Goal: Task Accomplishment & Management: Manage account settings

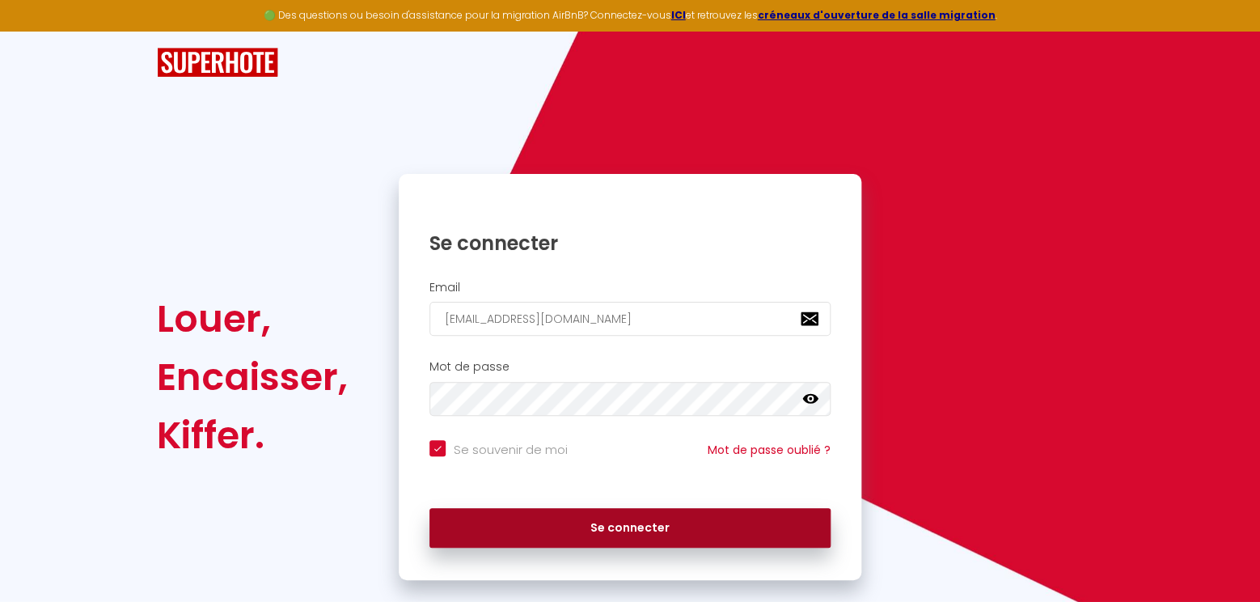
click at [627, 535] on button "Se connecter" at bounding box center [629, 528] width 401 height 40
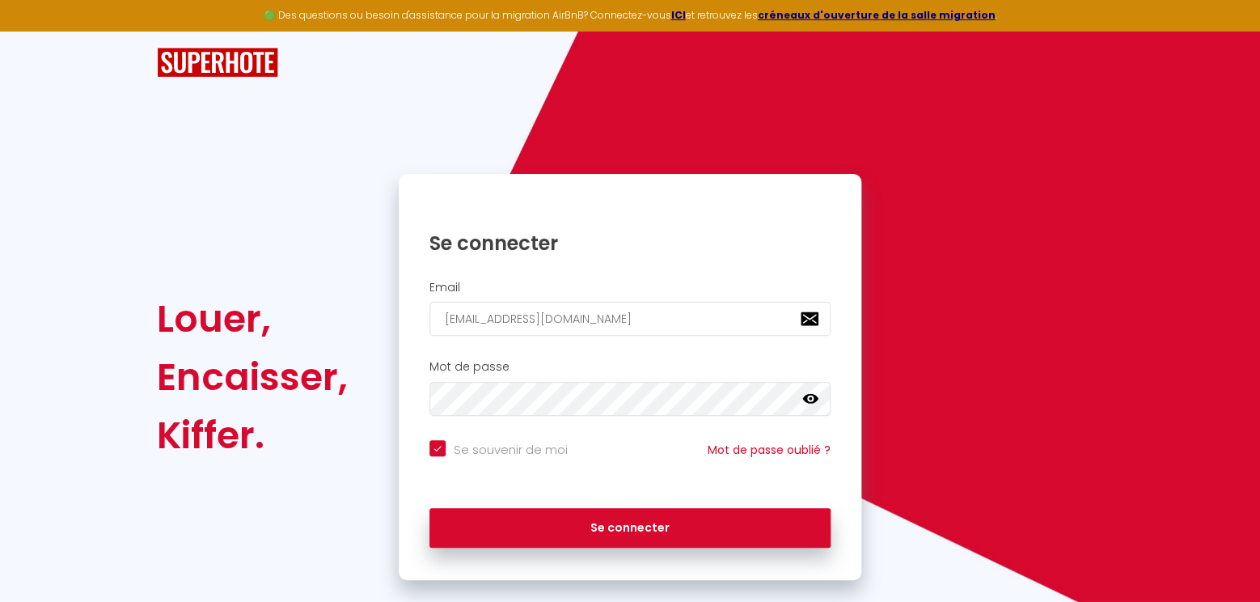
checkbox input "true"
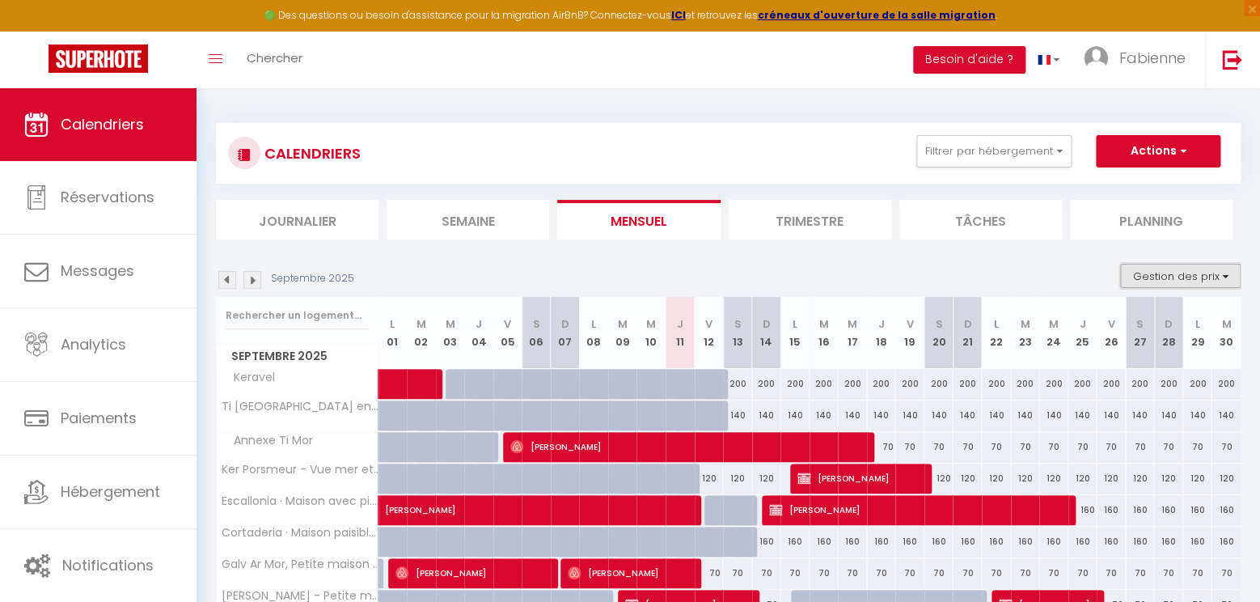
click at [1174, 281] on button "Gestion des prix" at bounding box center [1180, 276] width 120 height 24
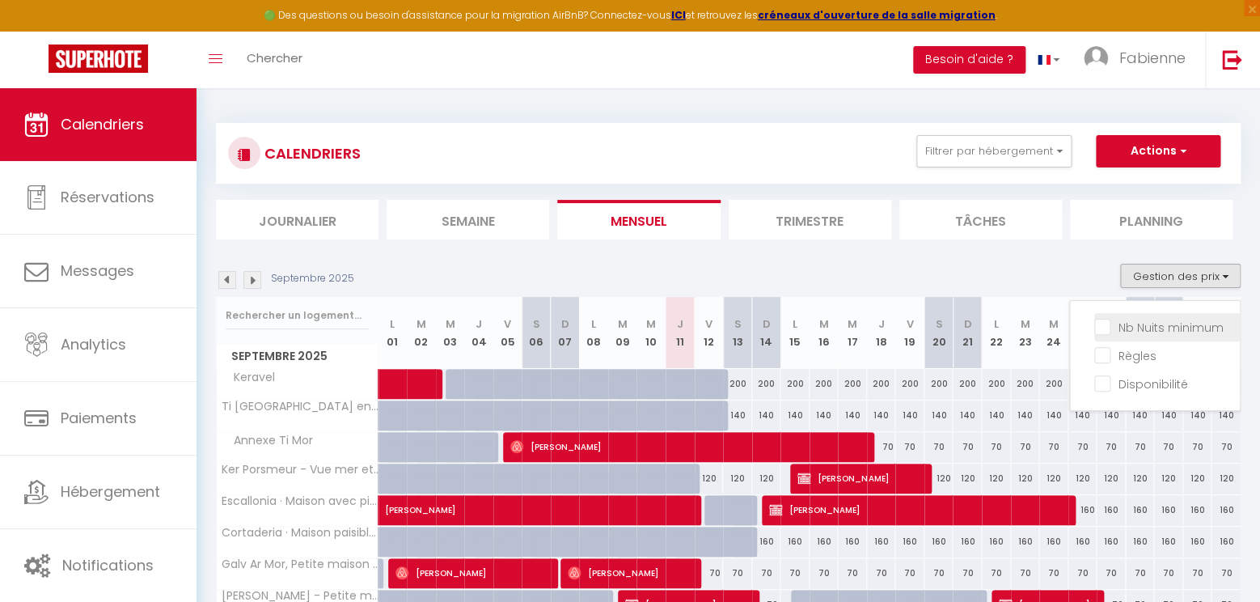
click at [1108, 324] on input "Nb Nuits minimum" at bounding box center [1167, 326] width 146 height 16
checkbox input "true"
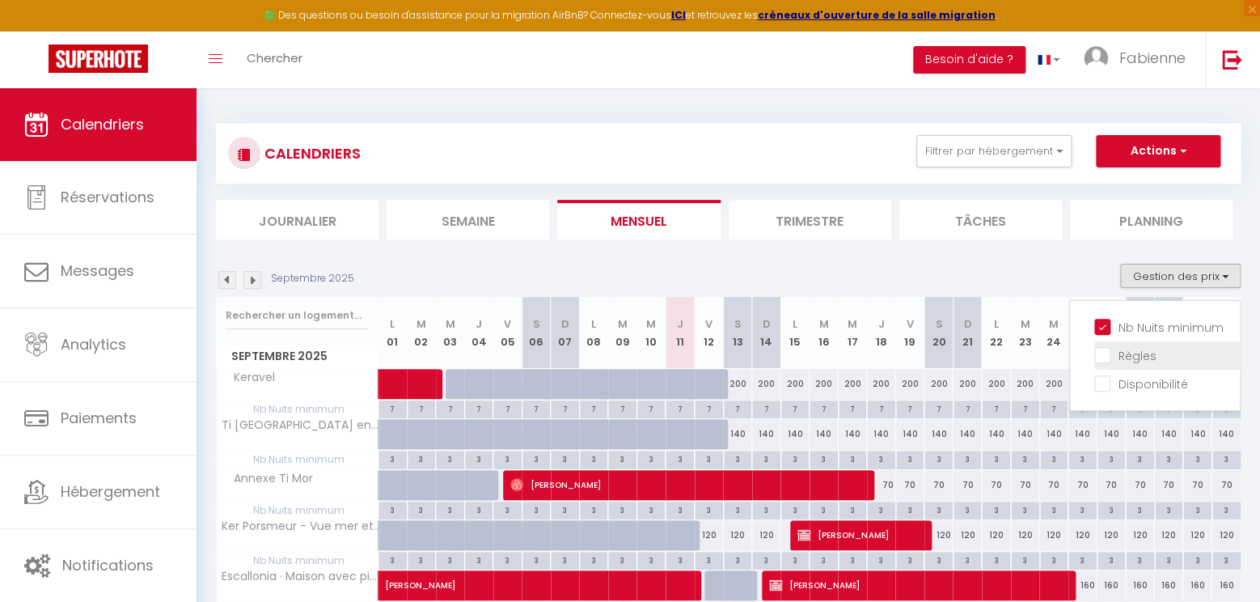
click at [1104, 358] on input "Règles" at bounding box center [1167, 354] width 146 height 16
checkbox input "true"
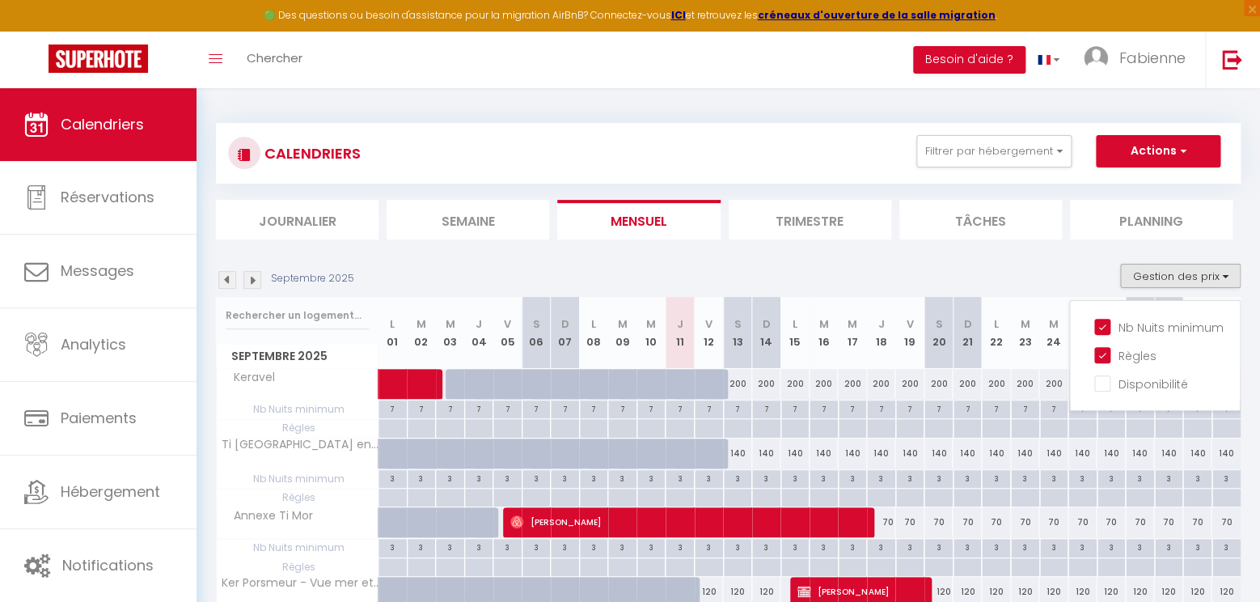
click at [1101, 388] on input "Disponibilité" at bounding box center [1167, 382] width 146 height 16
checkbox input "true"
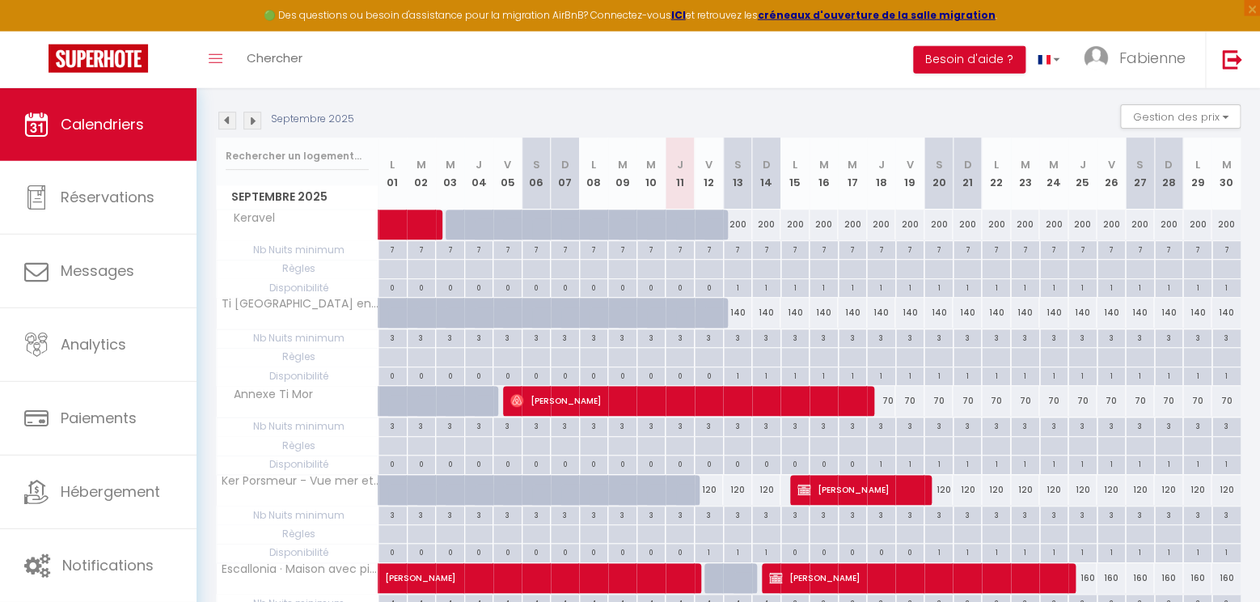
scroll to position [170, 0]
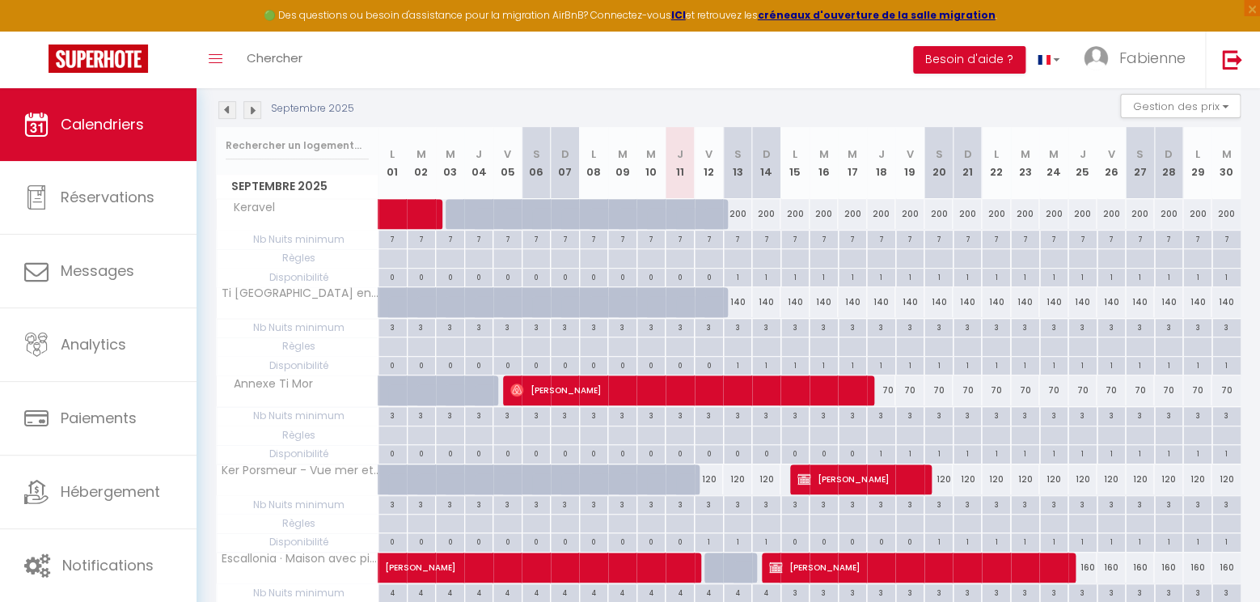
click at [820, 478] on span "[PERSON_NAME]" at bounding box center [860, 478] width 126 height 31
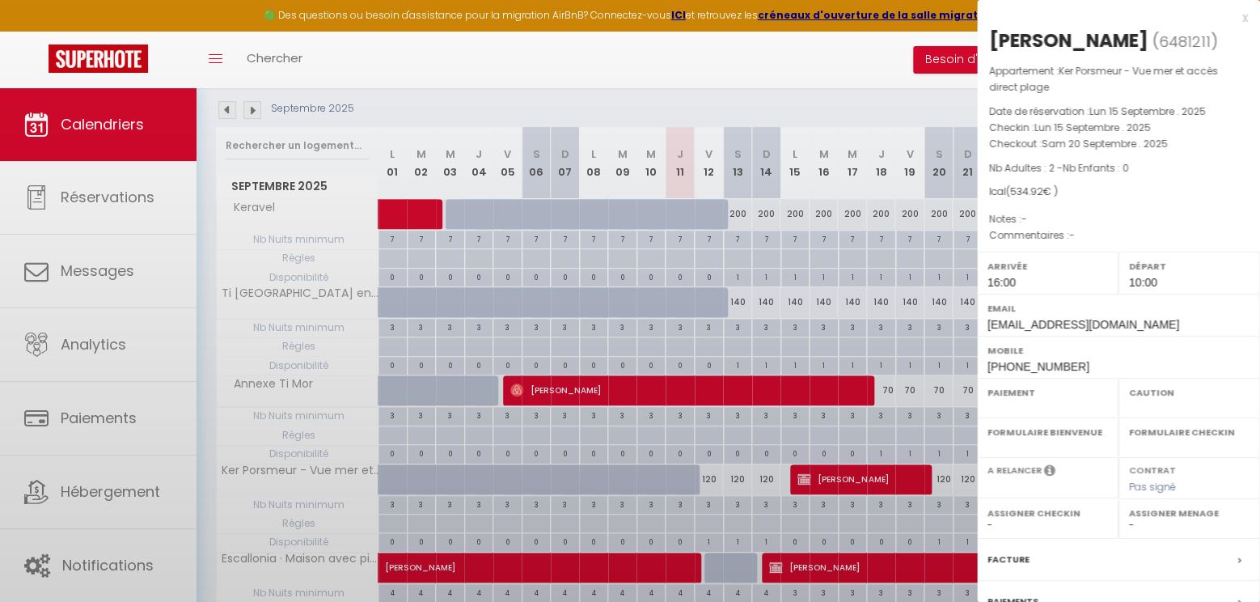
select select "OK"
select select "KO"
select select "1"
select select "0"
select select "1"
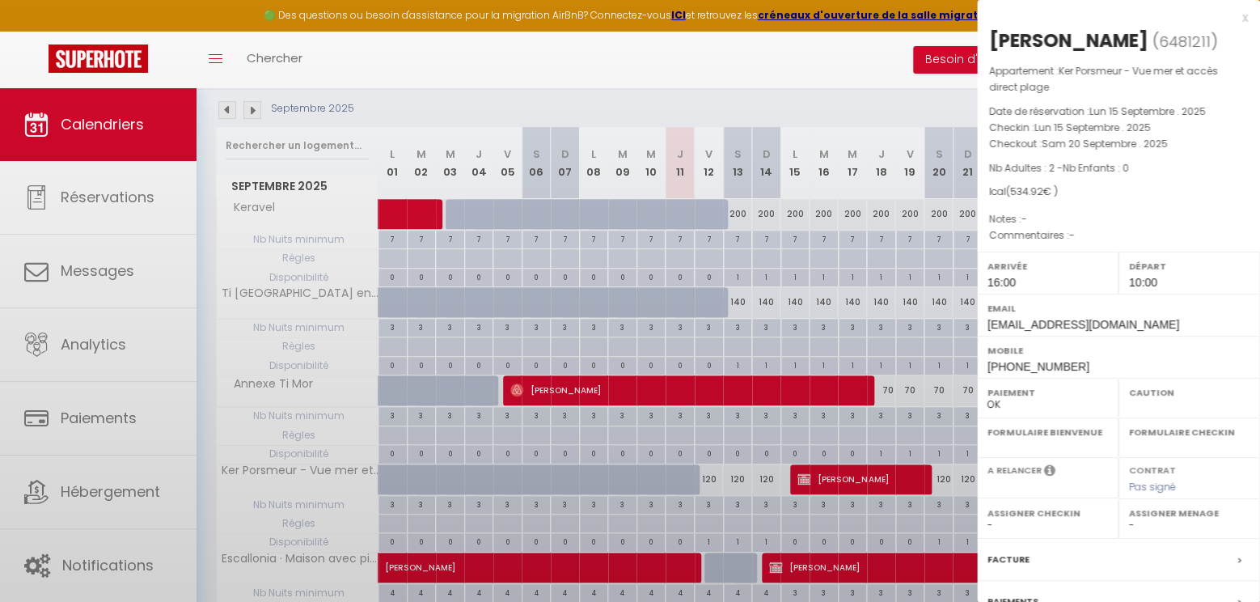
select select
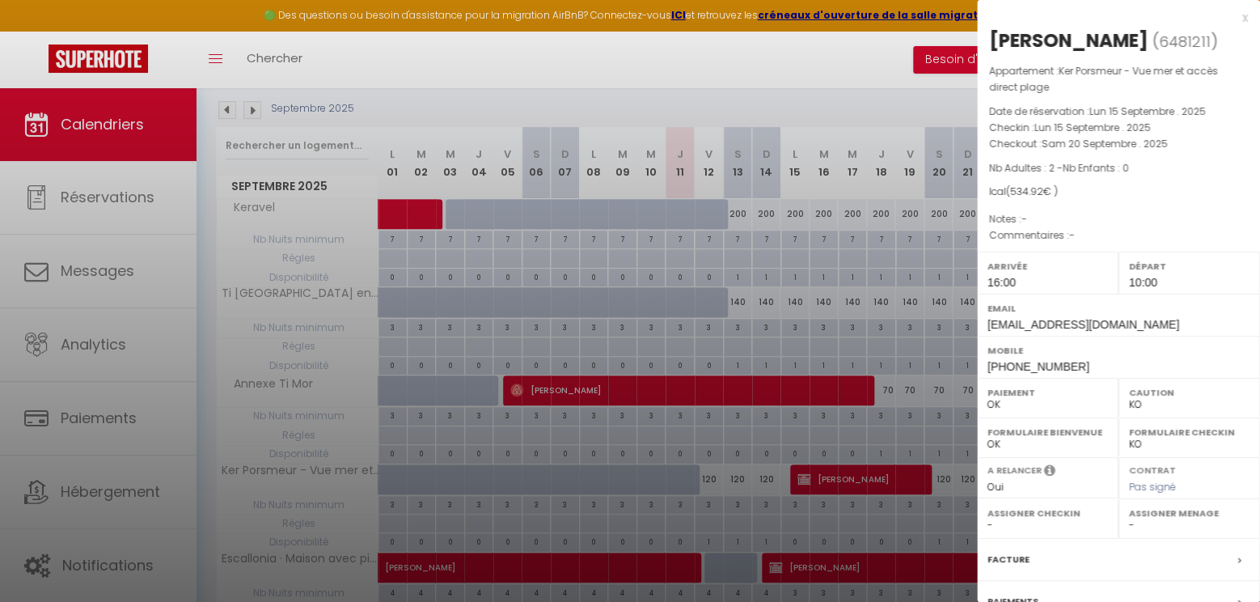
click at [1248, 19] on div "x [PERSON_NAME] ( 6481211 ) Appartement : Ker Porsmeur - Vue mer et accès direc…" at bounding box center [1118, 385] width 283 height 770
click at [1244, 18] on div "x" at bounding box center [1112, 17] width 271 height 19
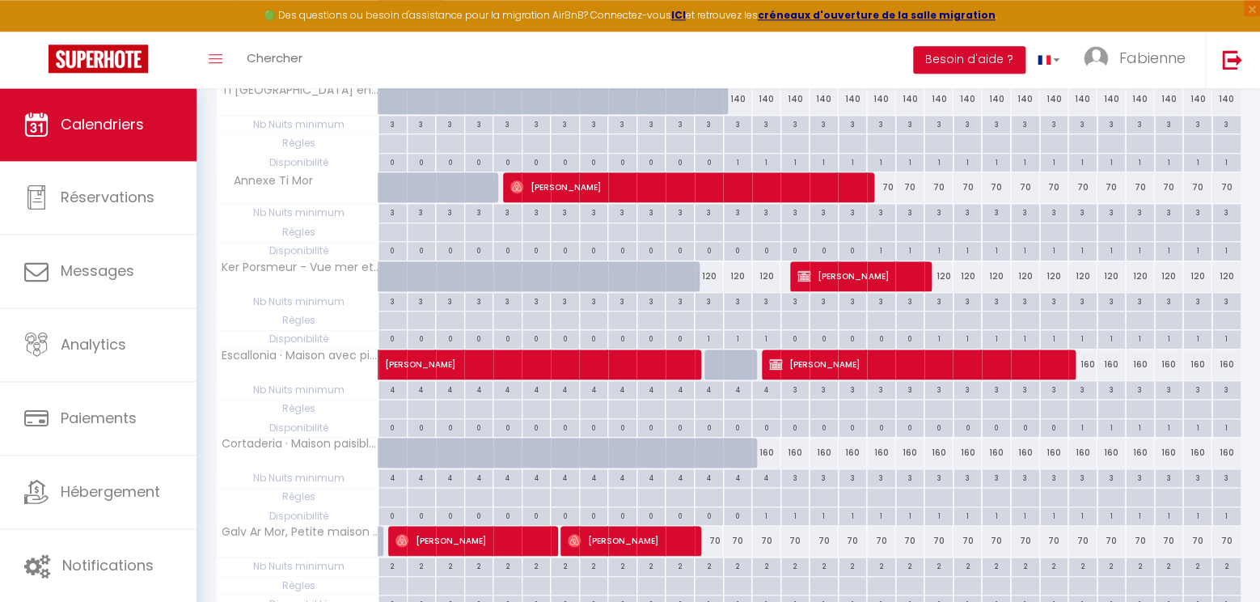
scroll to position [424, 0]
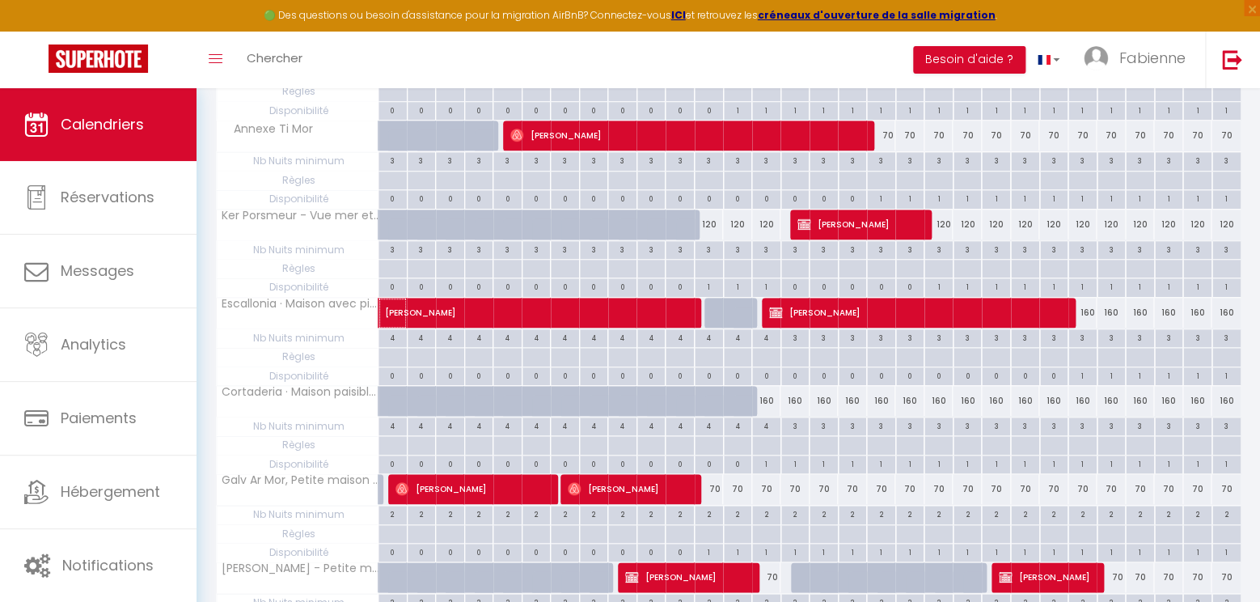
click at [669, 310] on span "[PERSON_NAME]" at bounding box center [589, 304] width 409 height 31
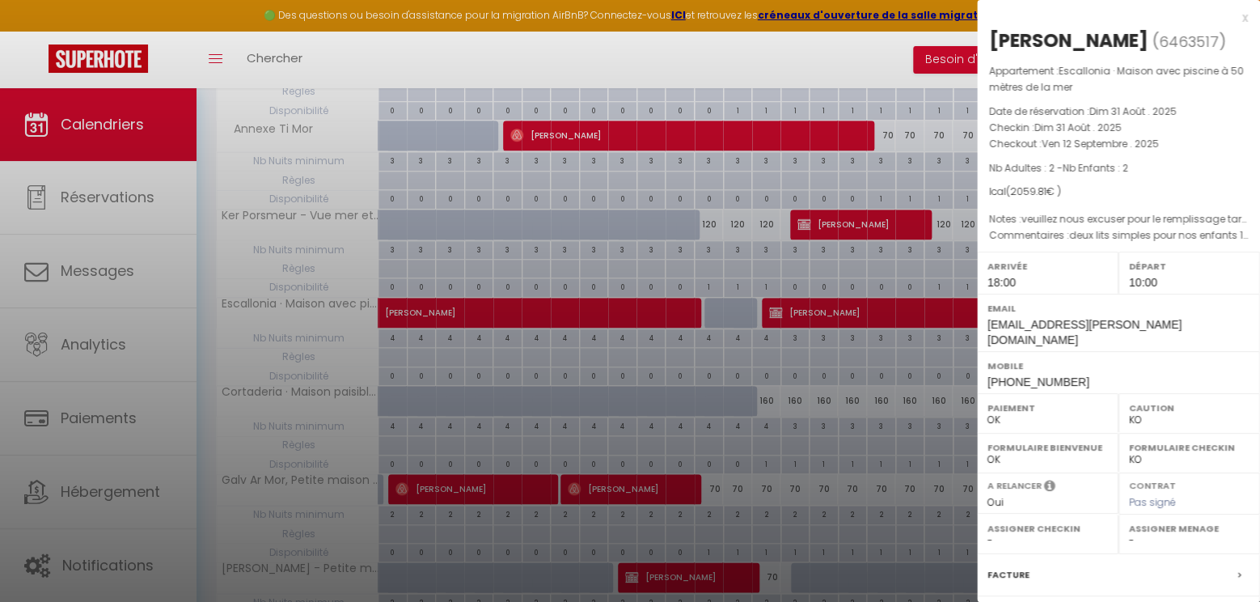
click at [1248, 15] on div "x [PERSON_NAME] ( 6463517 ) Appartement : Escallonia · Maison avec piscine à 50…" at bounding box center [1118, 392] width 283 height 785
click at [1244, 19] on div "x" at bounding box center [1112, 17] width 271 height 19
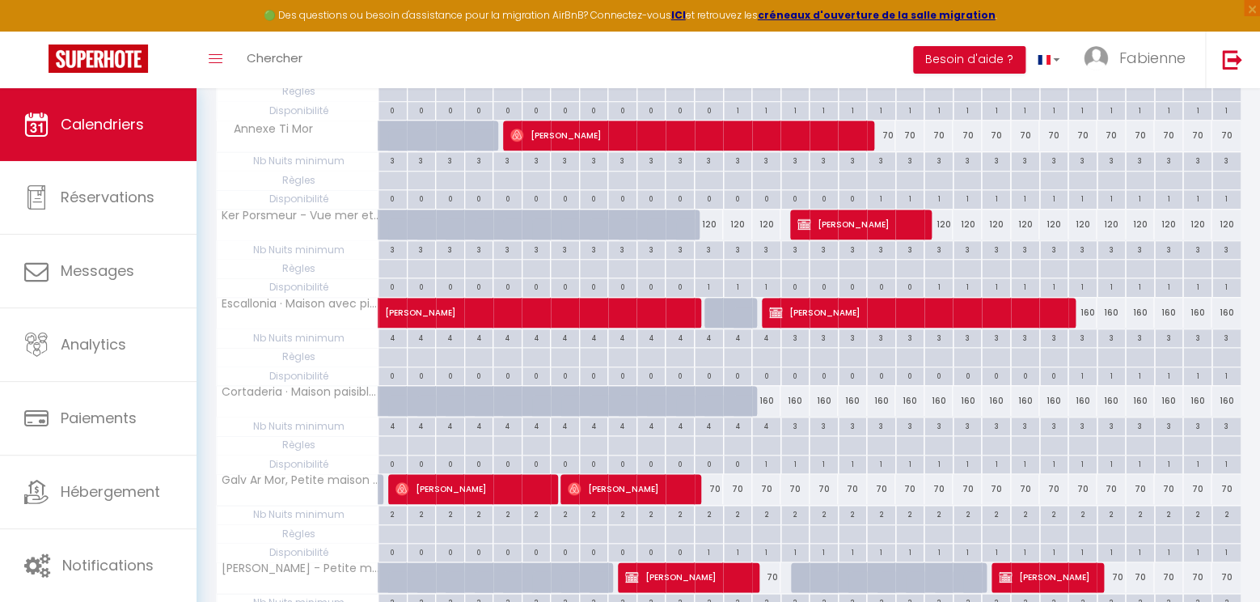
click at [644, 473] on span "[PERSON_NAME]" at bounding box center [631, 488] width 126 height 31
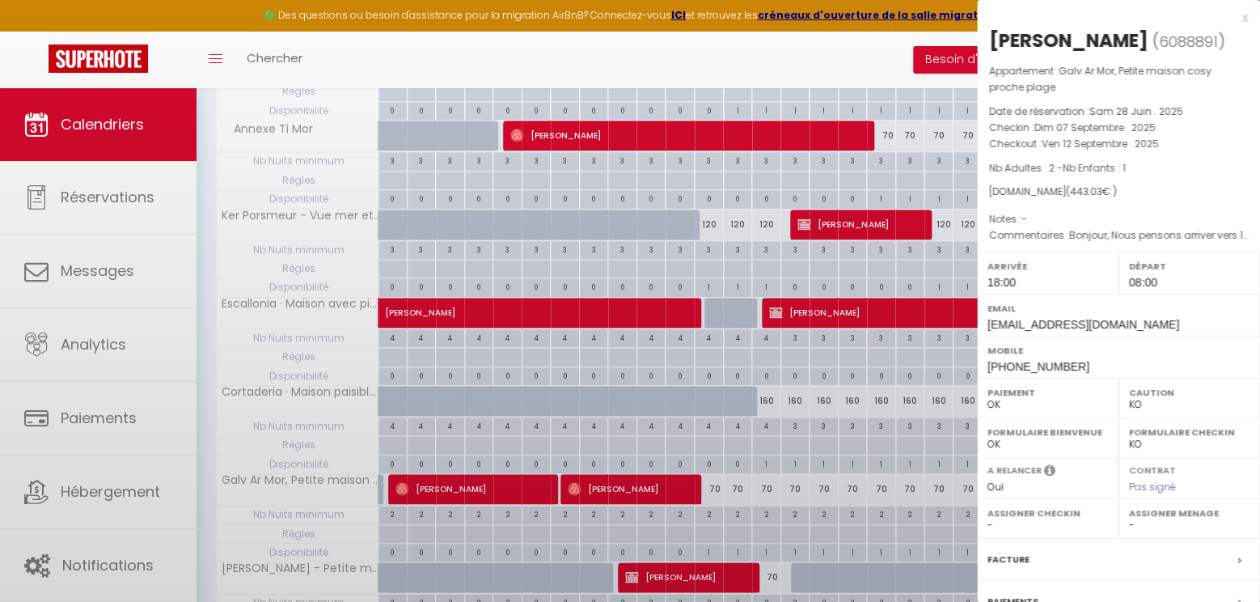
select select "OK"
select select "18908"
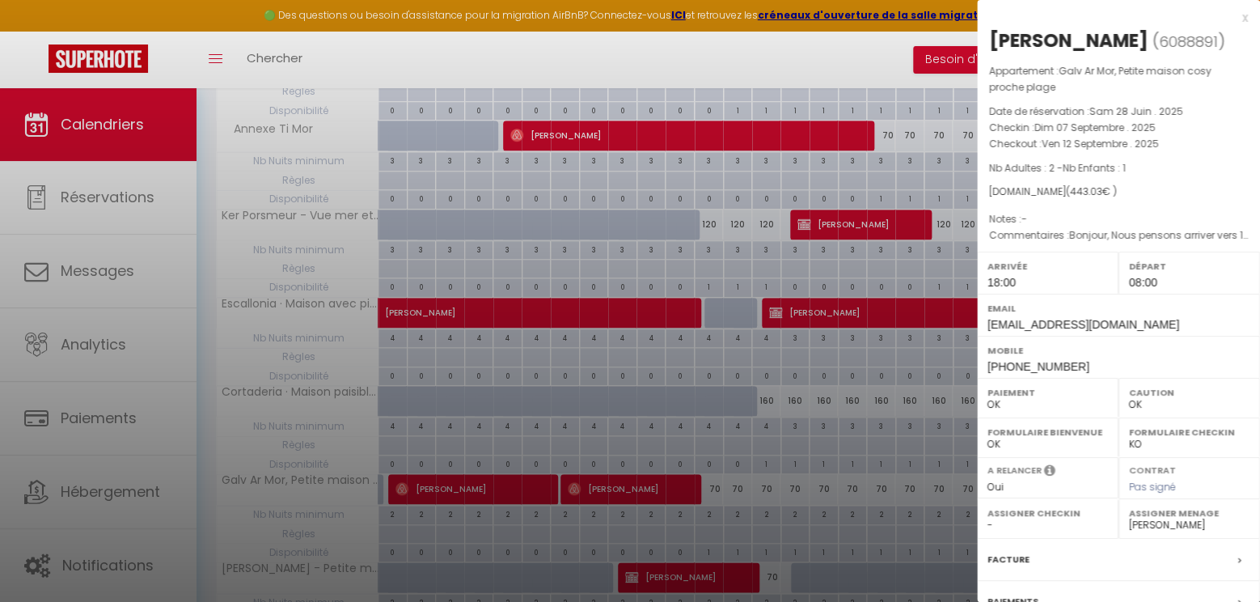
click at [1244, 20] on div "x" at bounding box center [1112, 17] width 271 height 19
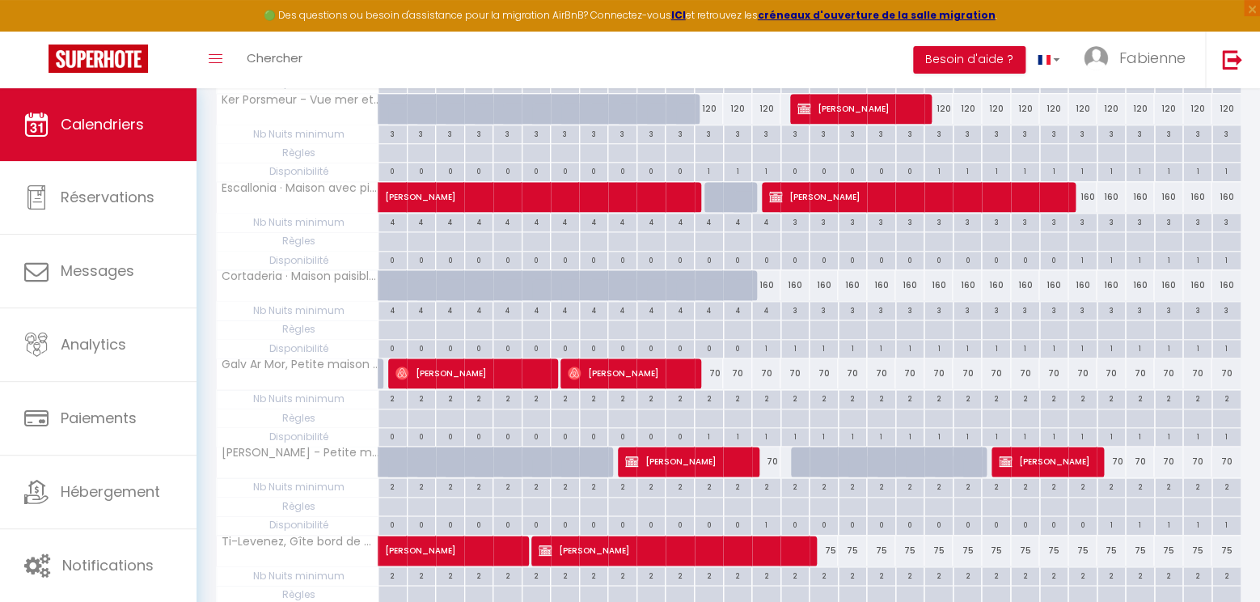
scroll to position [594, 0]
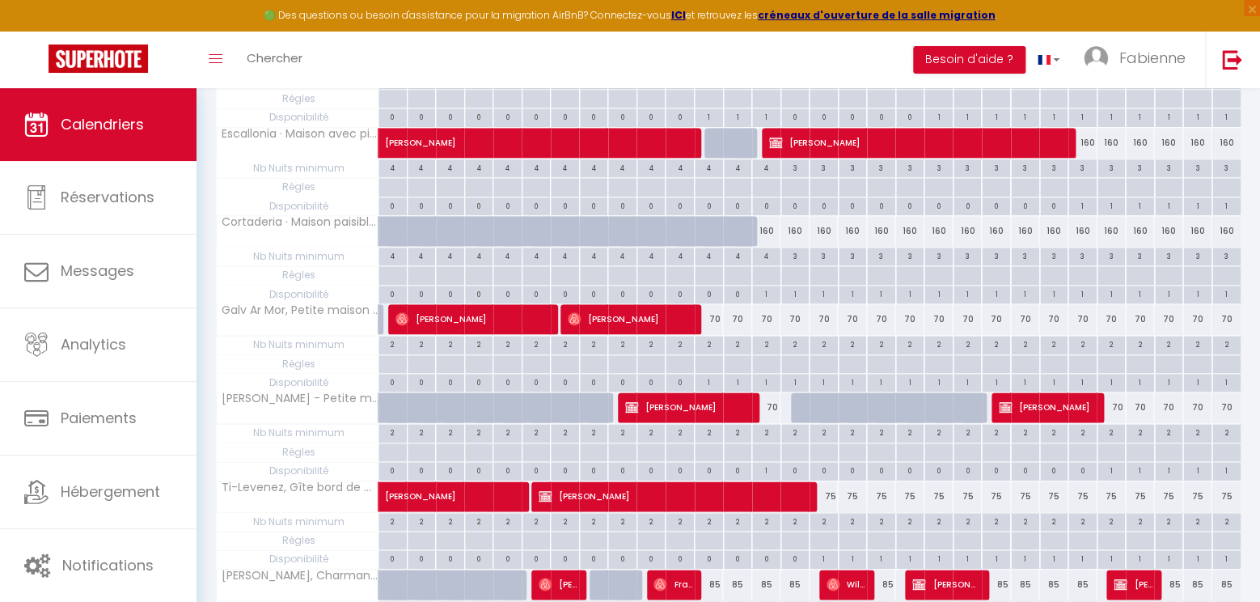
click at [739, 412] on span "[PERSON_NAME]" at bounding box center [688, 406] width 126 height 31
select select "KO"
select select
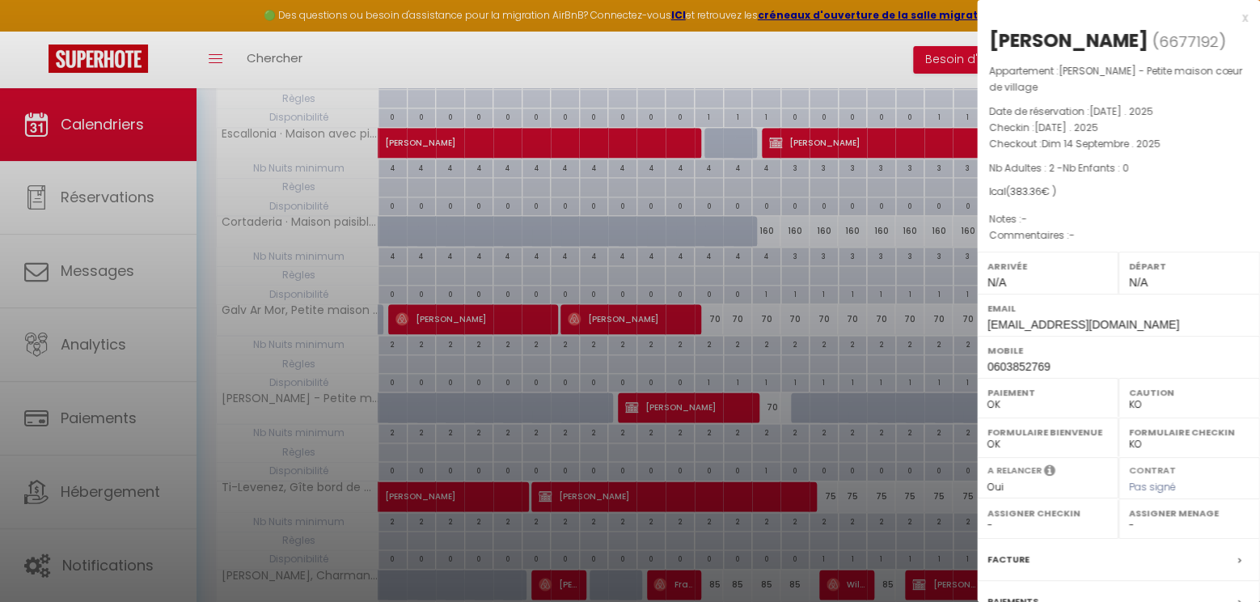
click at [1247, 19] on div "x" at bounding box center [1112, 17] width 271 height 19
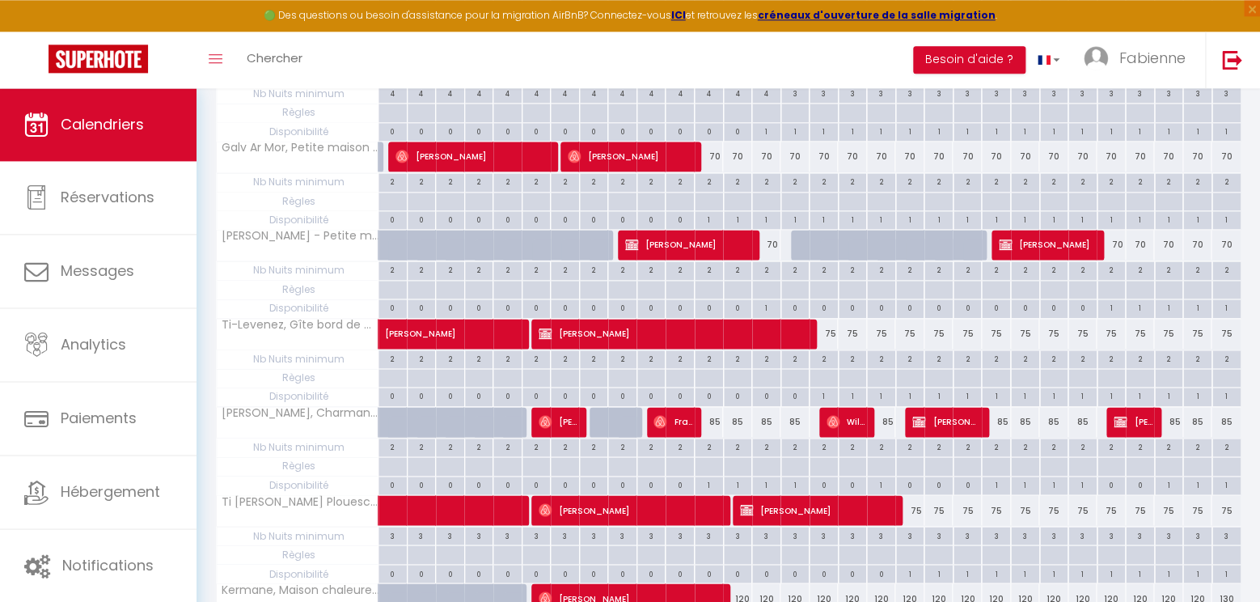
scroll to position [764, 0]
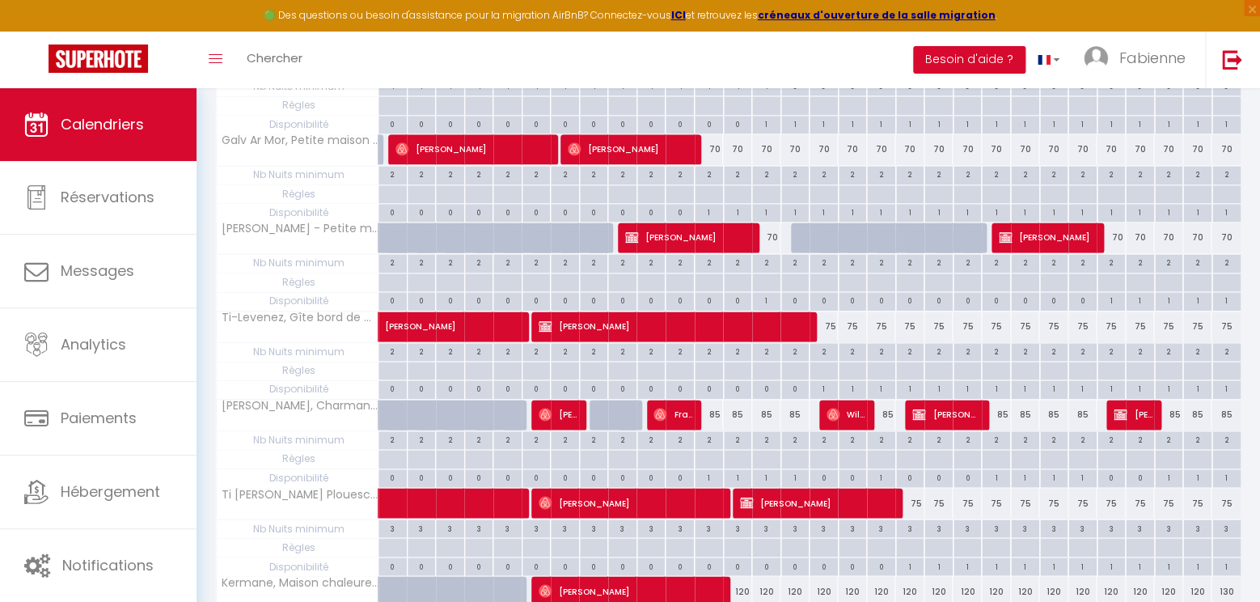
click at [706, 504] on span "[PERSON_NAME]" at bounding box center [630, 502] width 184 height 31
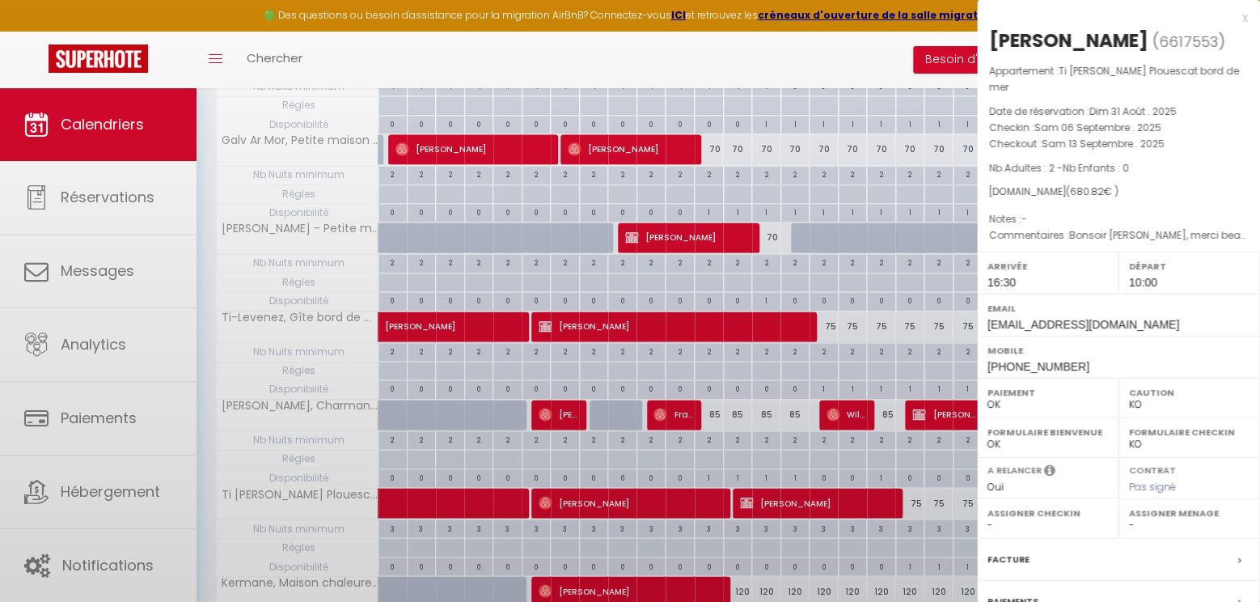
select select "OK"
select select "1"
select select "18908"
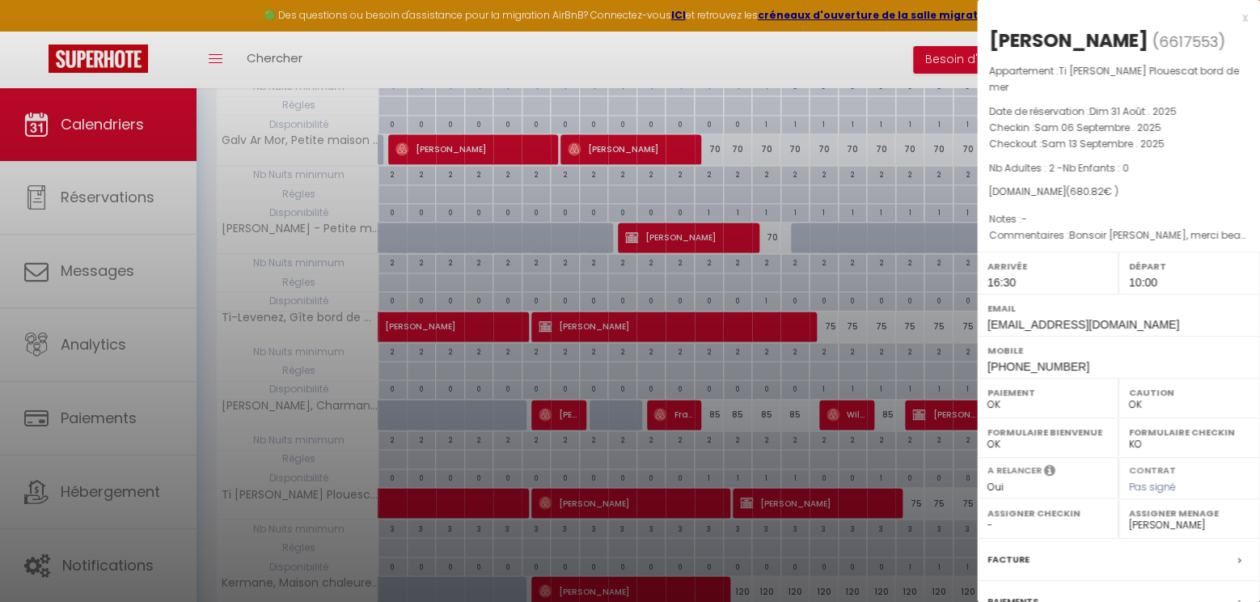
click at [1242, 15] on div "x" at bounding box center [1112, 17] width 271 height 19
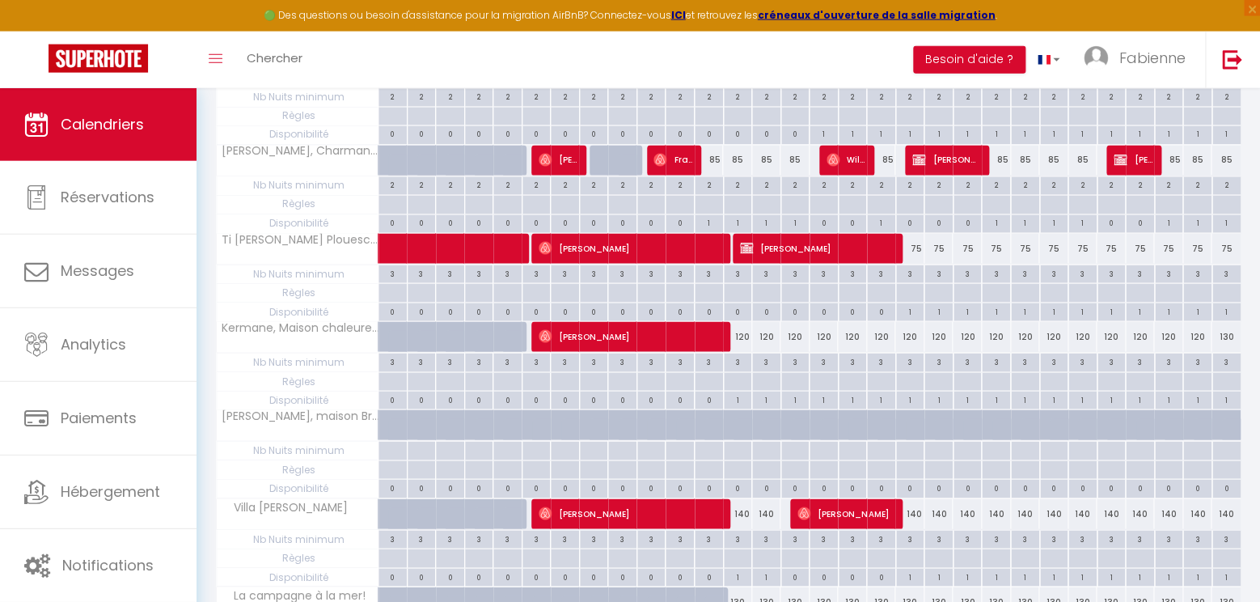
scroll to position [1019, 0]
click at [680, 329] on span "[PERSON_NAME]" at bounding box center [630, 335] width 184 height 31
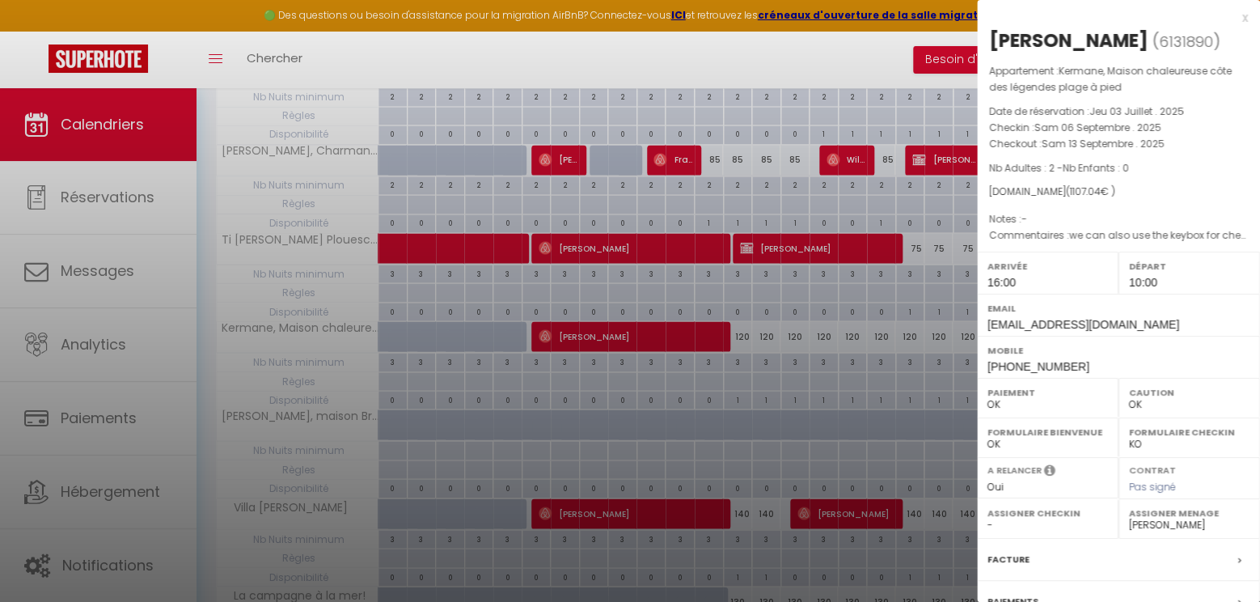
click at [1244, 16] on div "x" at bounding box center [1112, 17] width 271 height 19
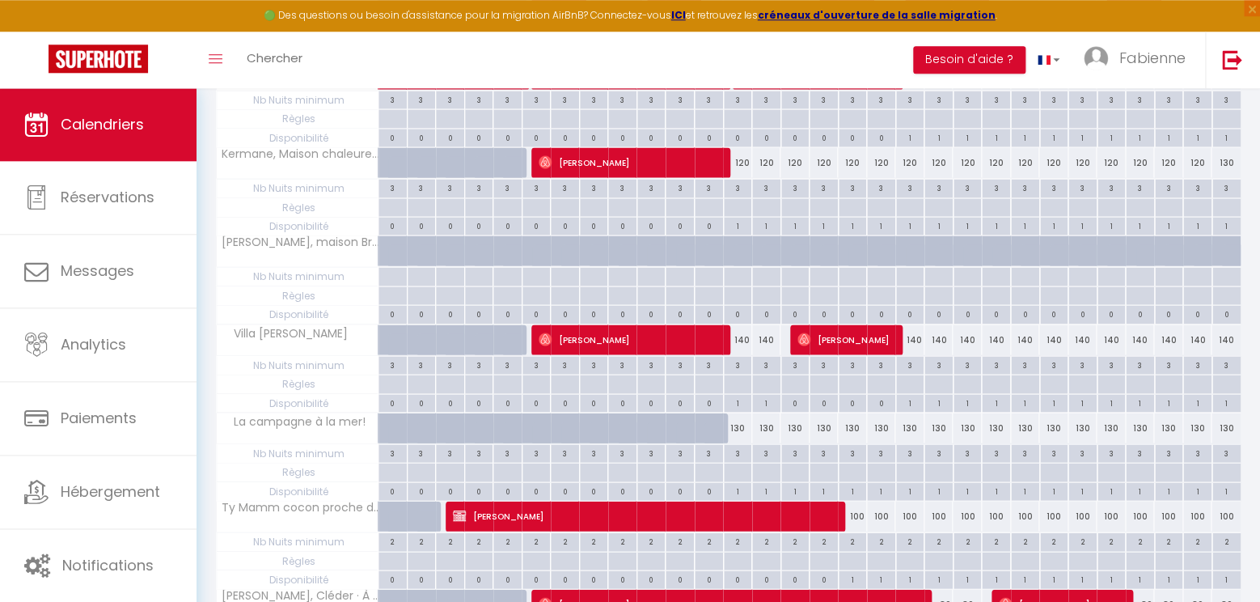
scroll to position [1104, 0]
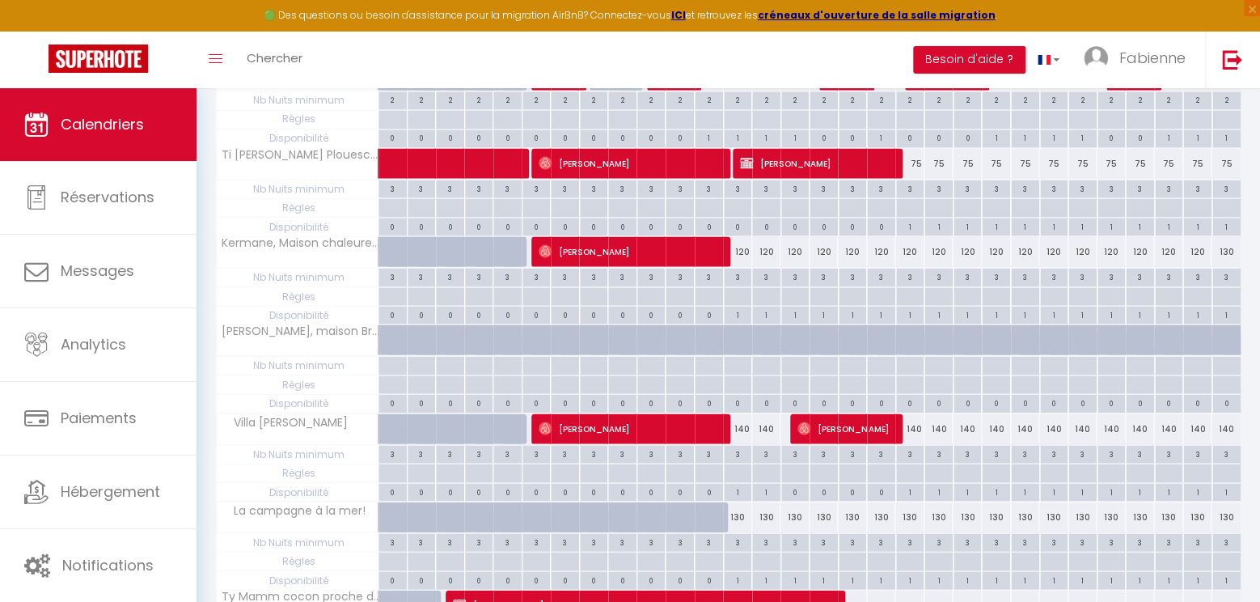
click at [863, 412] on span "[PERSON_NAME]" at bounding box center [845, 427] width 97 height 31
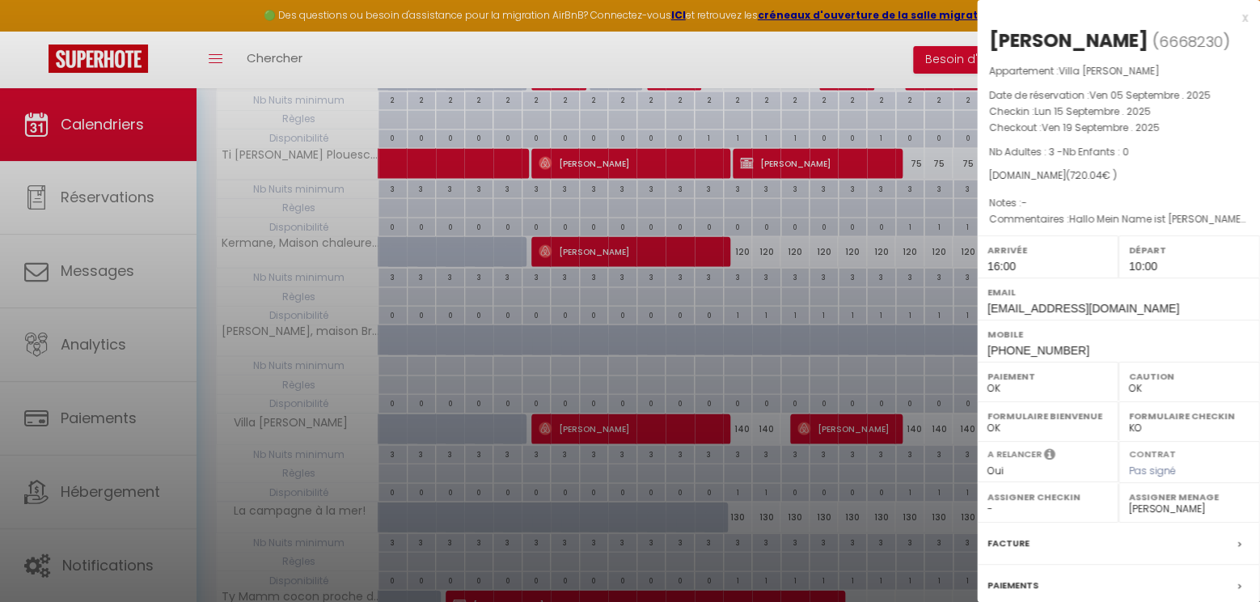
click at [1243, 19] on div "x" at bounding box center [1112, 17] width 271 height 19
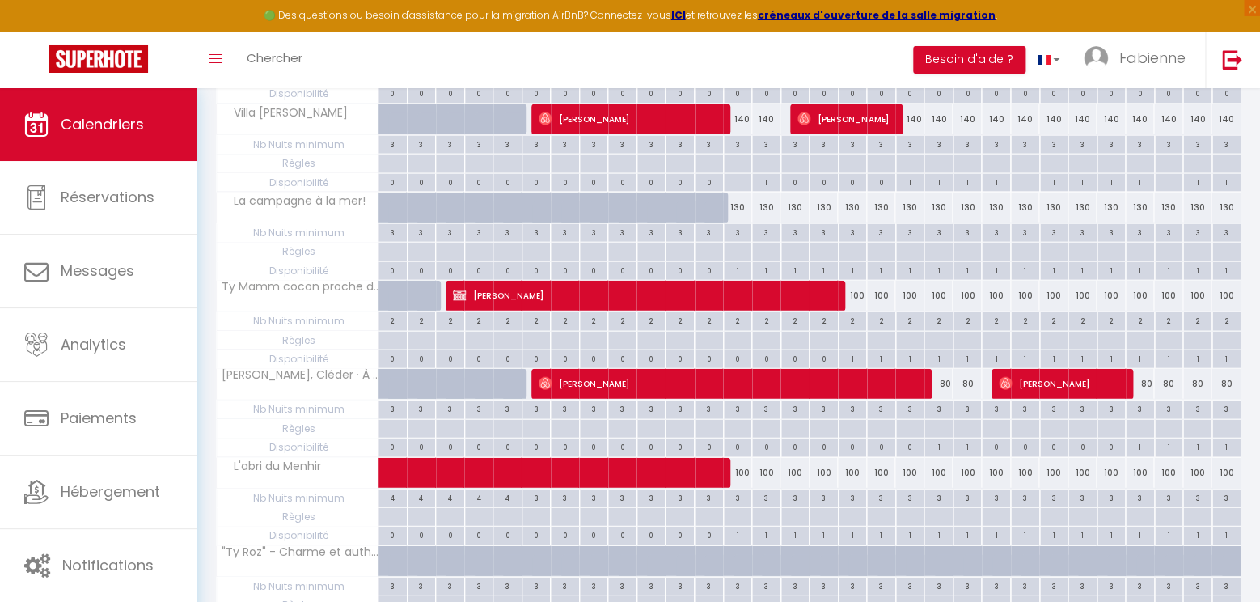
scroll to position [1443, 0]
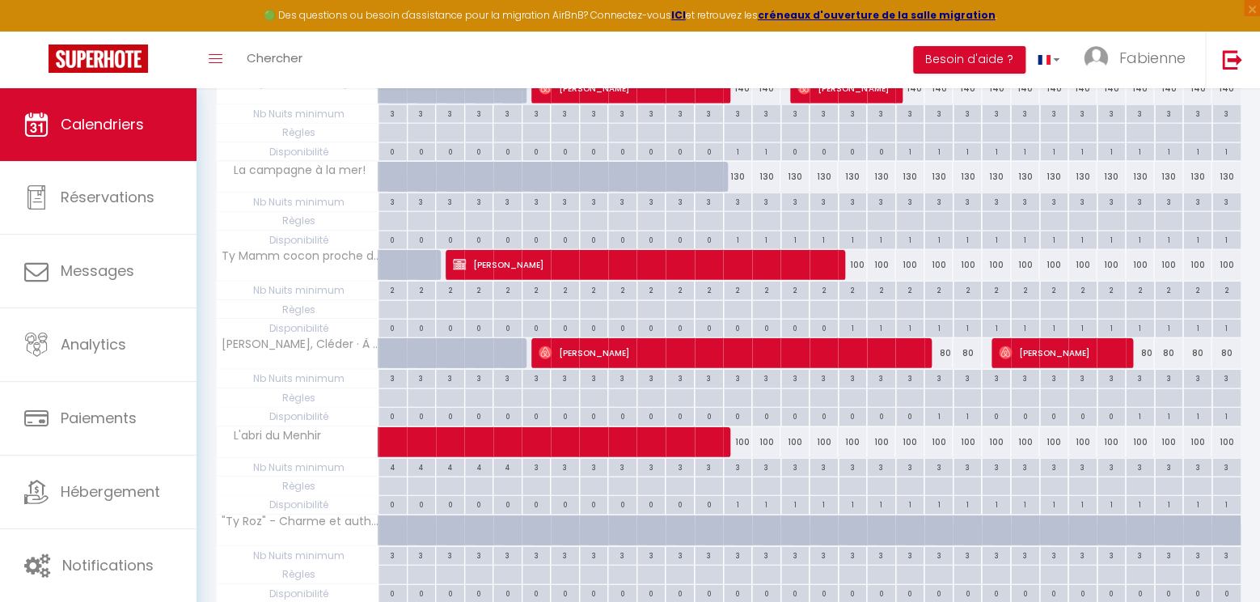
click at [711, 256] on span "[PERSON_NAME]" at bounding box center [647, 264] width 388 height 31
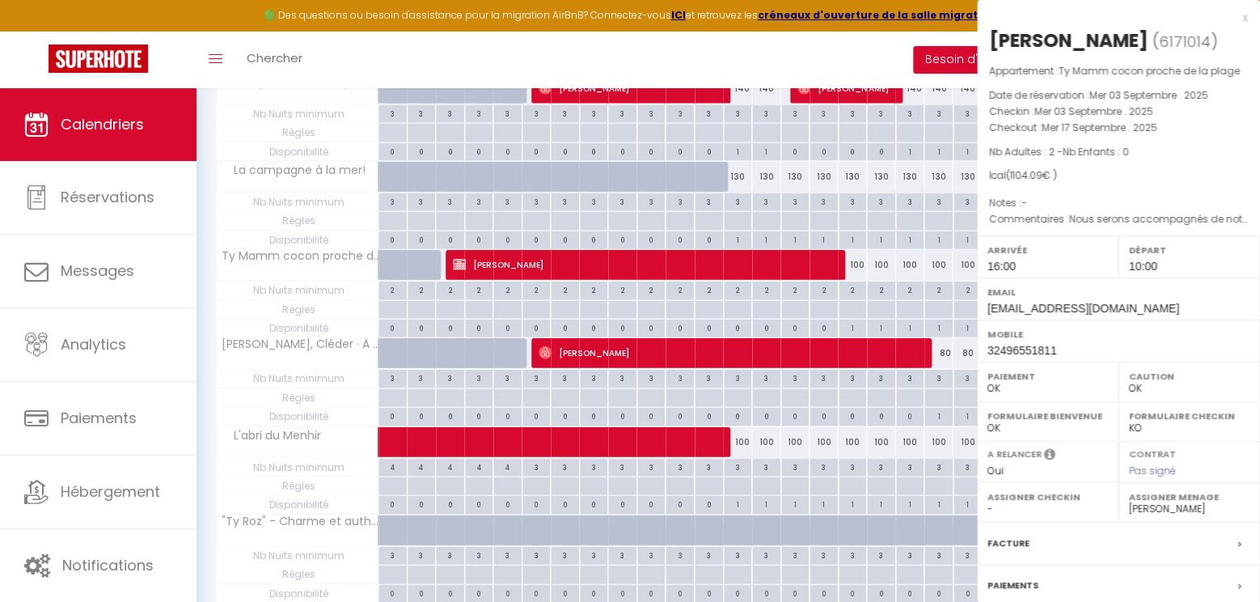
select select "KO"
select select
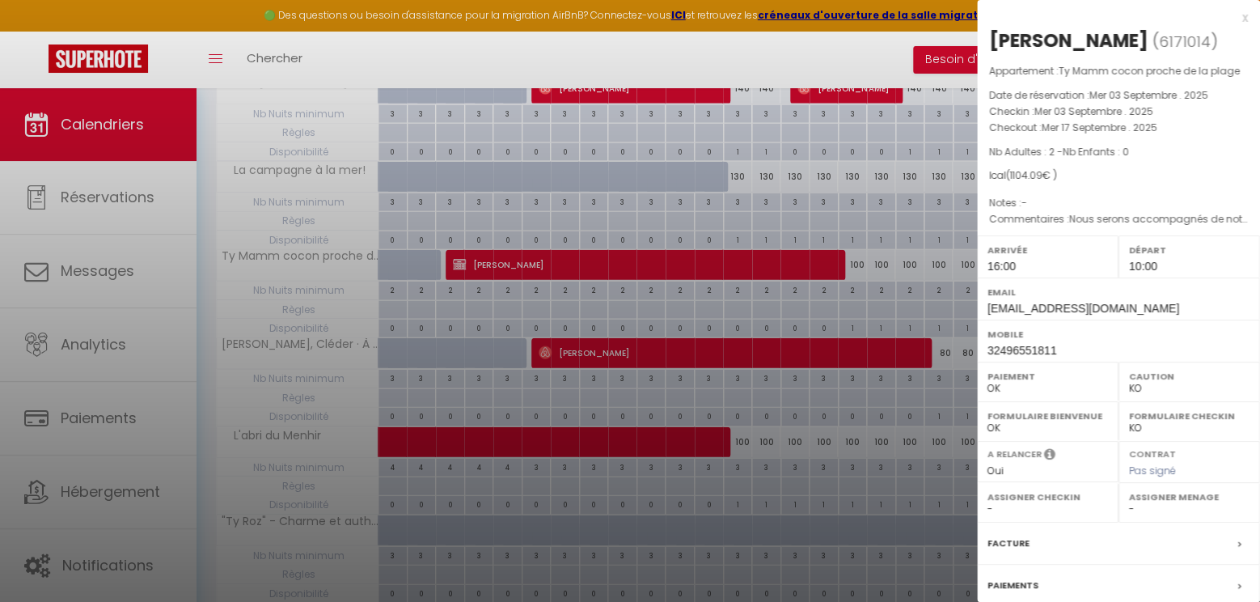
click at [1244, 13] on div "x" at bounding box center [1112, 17] width 271 height 19
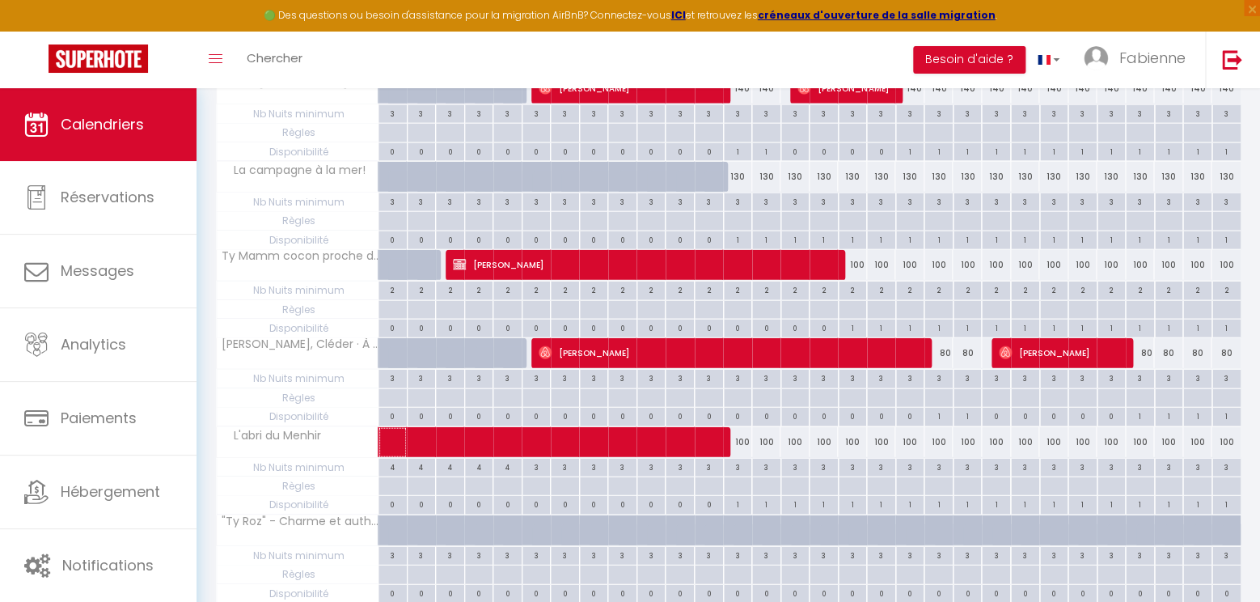
click at [678, 440] on span at bounding box center [618, 442] width 446 height 31
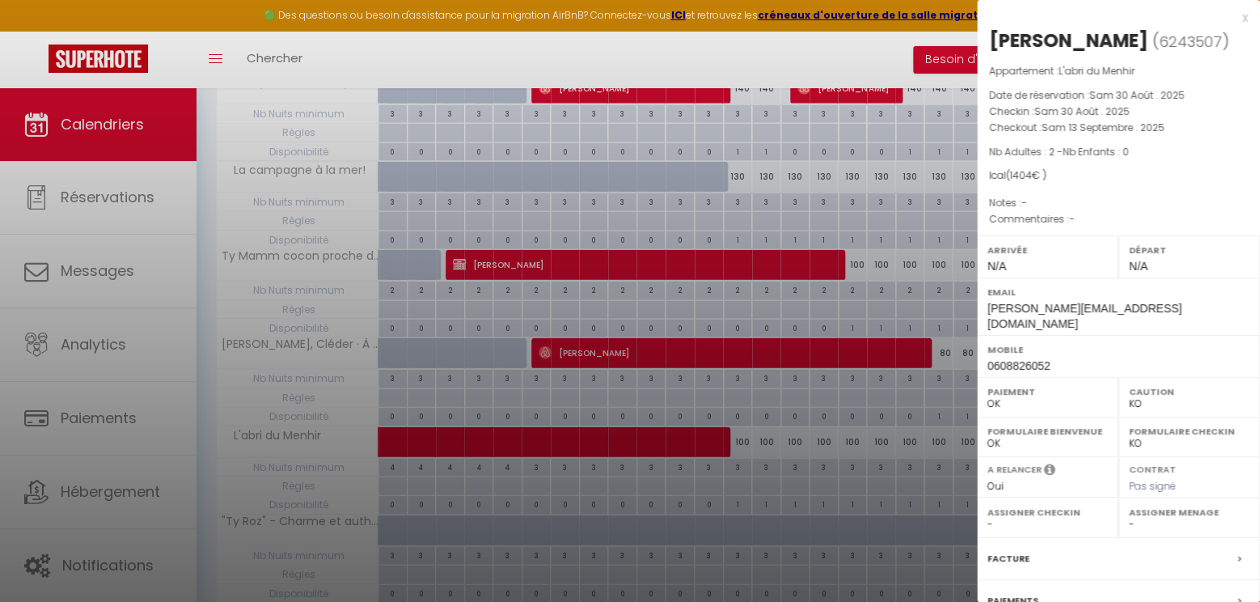
click at [1244, 23] on div "x" at bounding box center [1112, 17] width 271 height 19
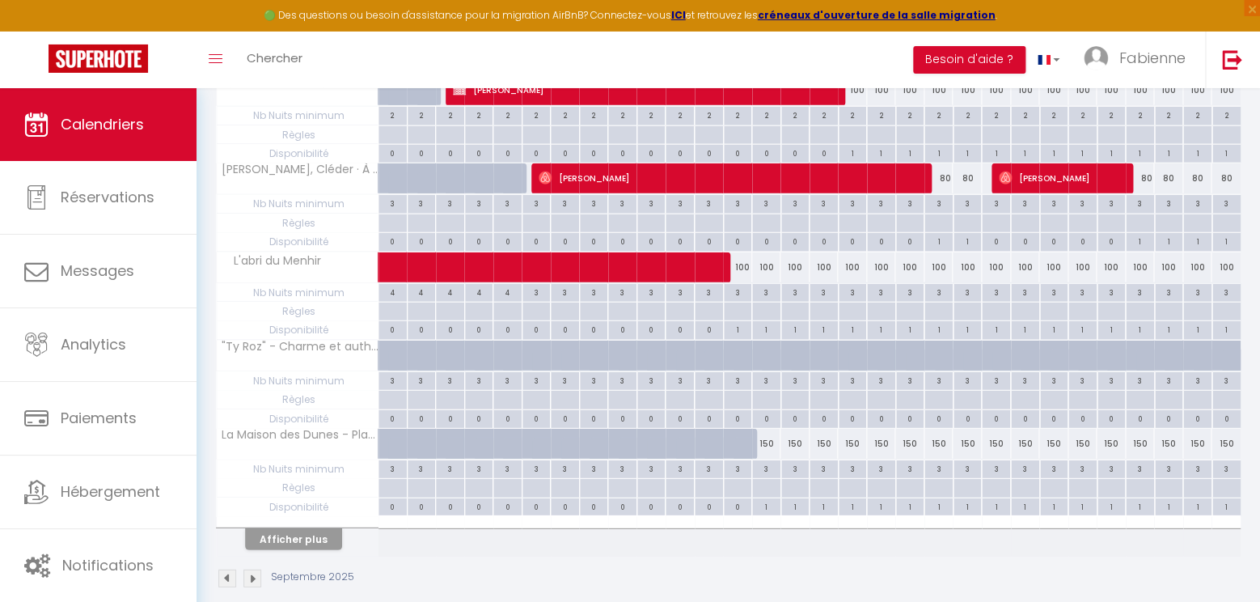
scroll to position [1626, 0]
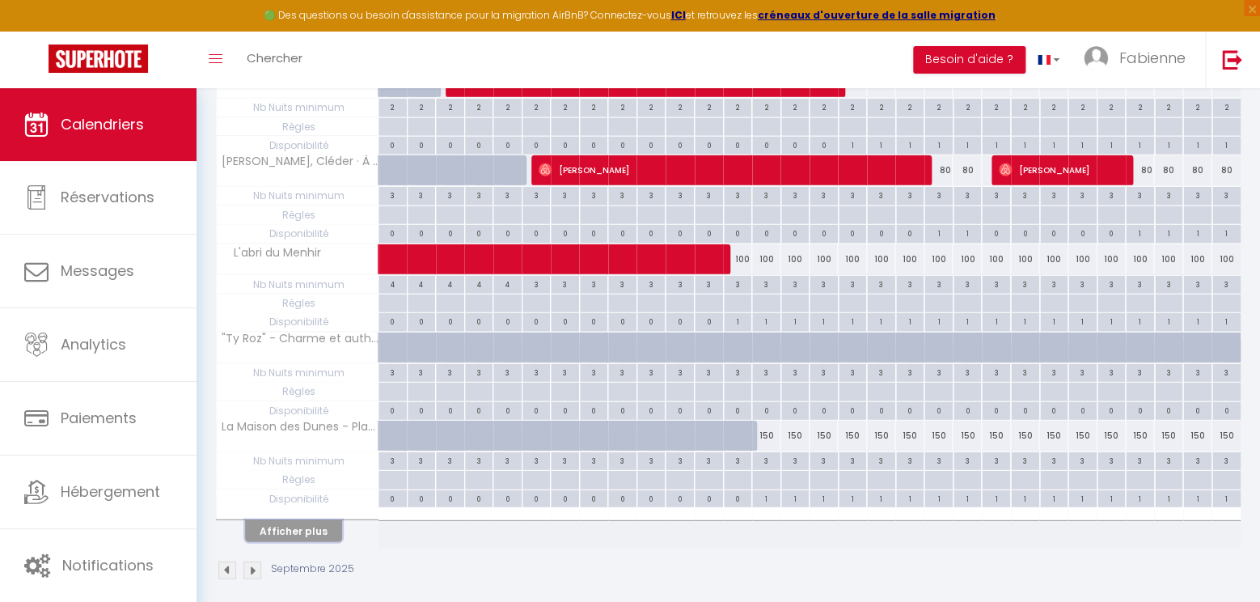
click at [302, 529] on button "Afficher plus" at bounding box center [293, 531] width 97 height 22
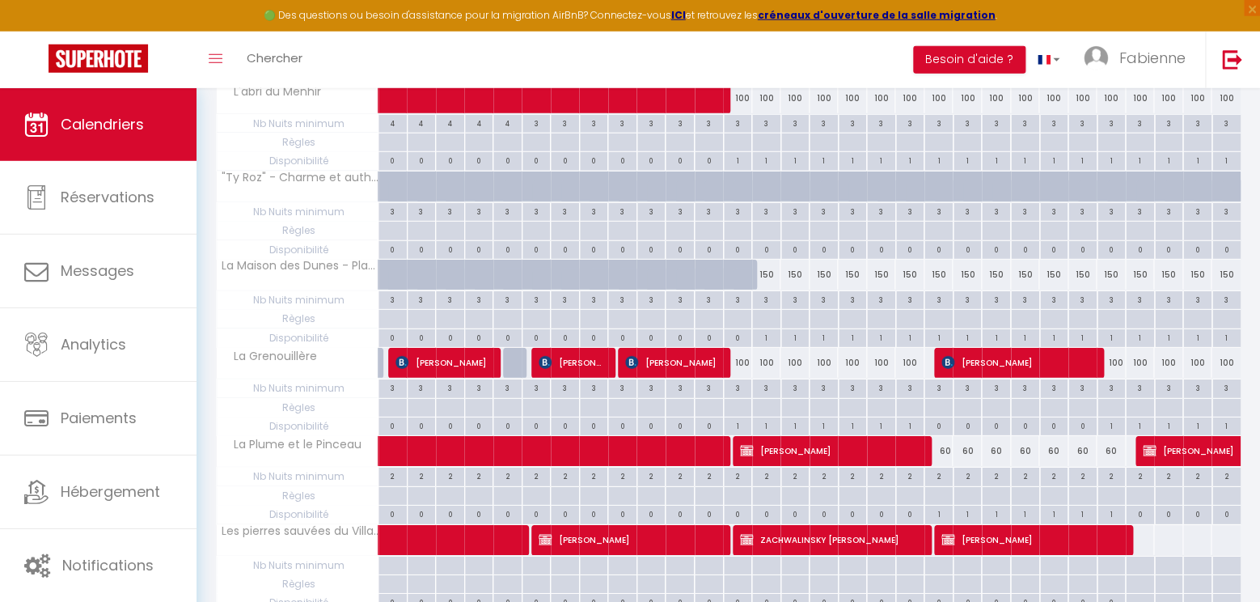
scroll to position [1796, 0]
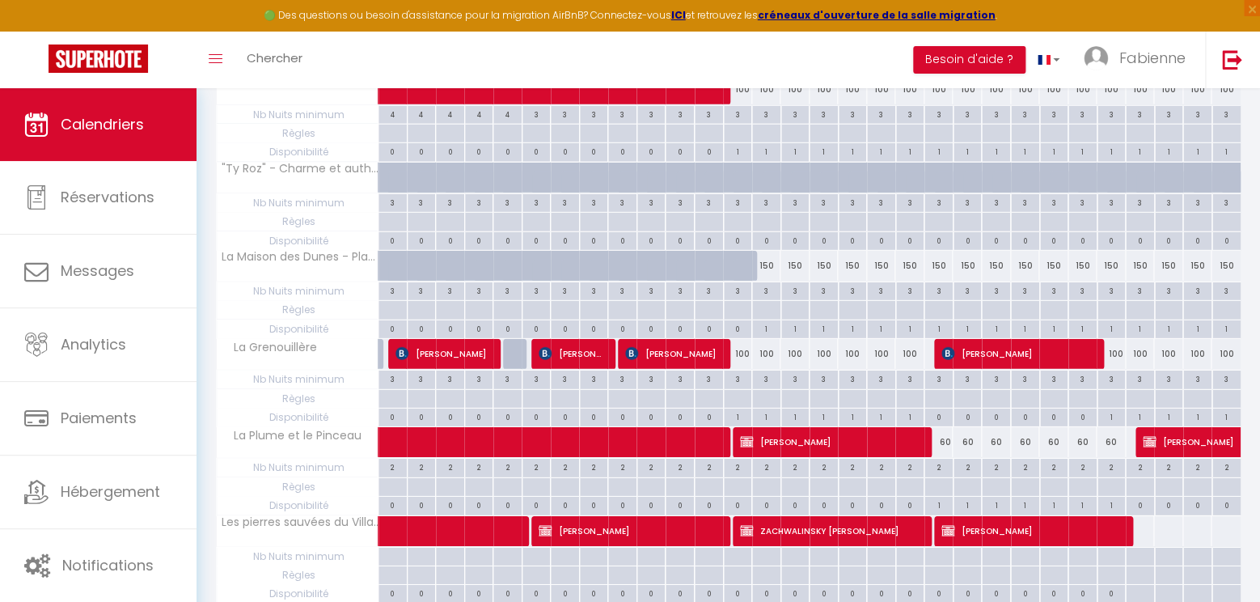
click at [714, 338] on span "[PERSON_NAME]" at bounding box center [673, 353] width 97 height 31
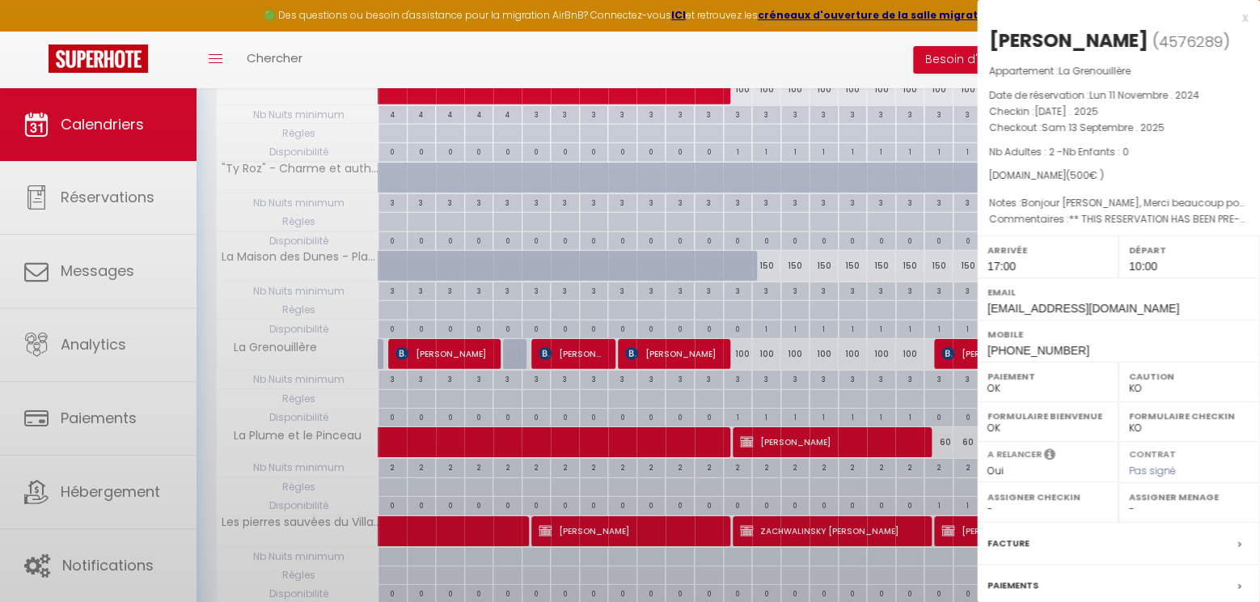
select select "OK"
select select "1"
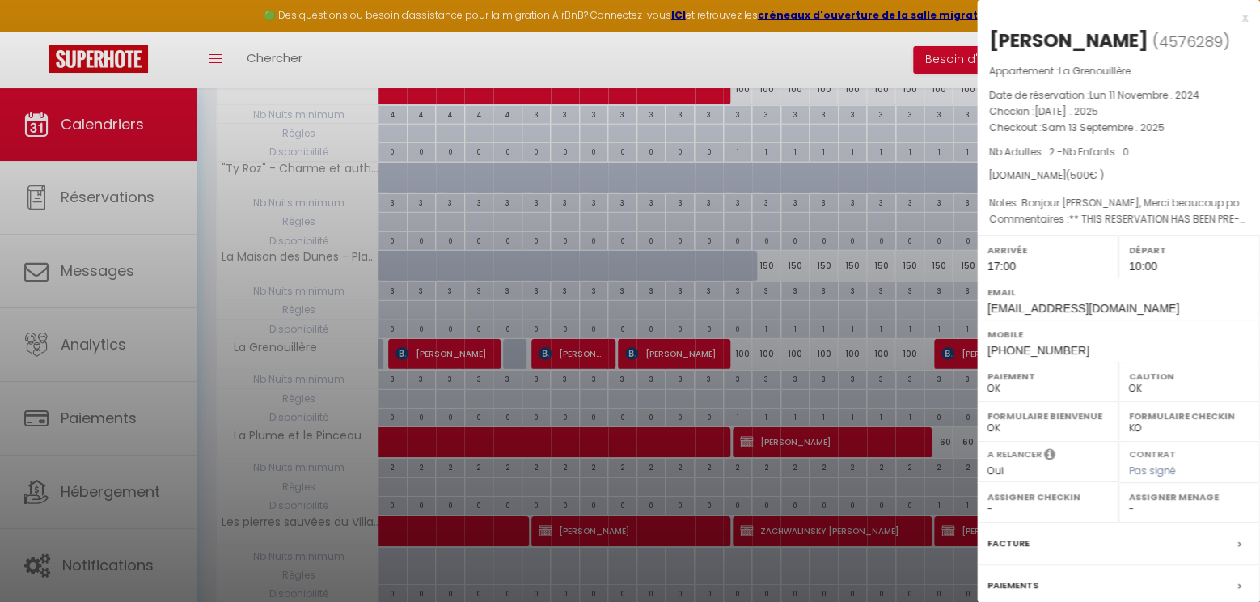
click at [1250, 19] on div "x [PERSON_NAME] ( 4576289 ) Appartement : La Grenouillère Date de réservation :…" at bounding box center [1118, 377] width 283 height 754
click at [1245, 17] on div "x" at bounding box center [1112, 17] width 271 height 19
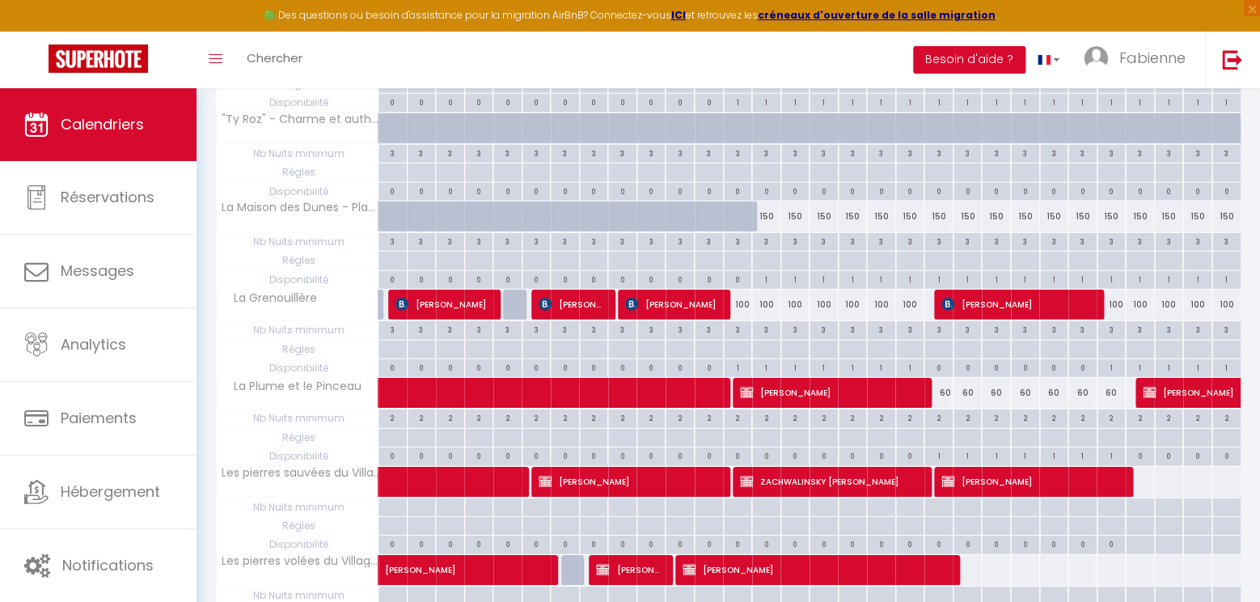
scroll to position [1881, 0]
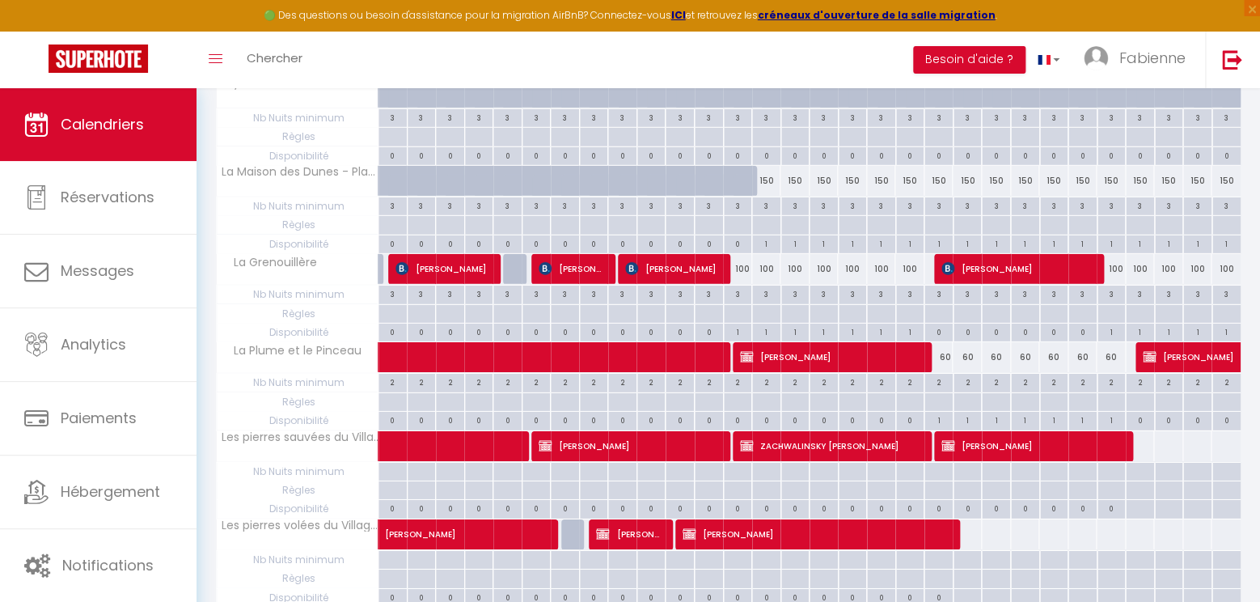
click at [702, 430] on span "[PERSON_NAME]" at bounding box center [630, 445] width 184 height 31
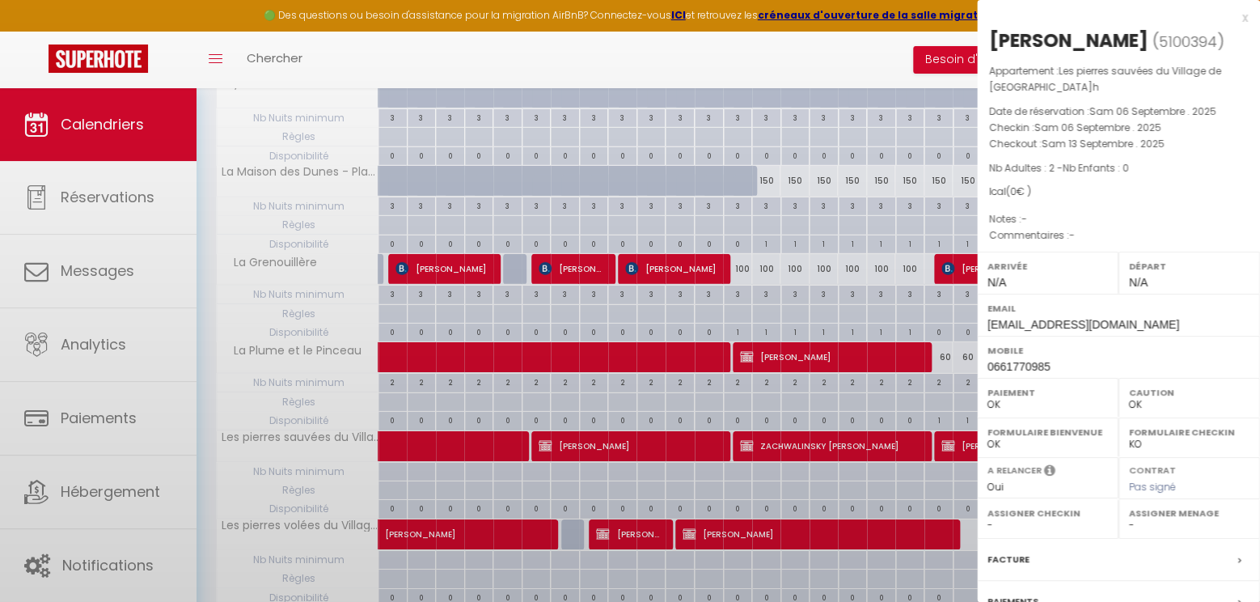
select select "KO"
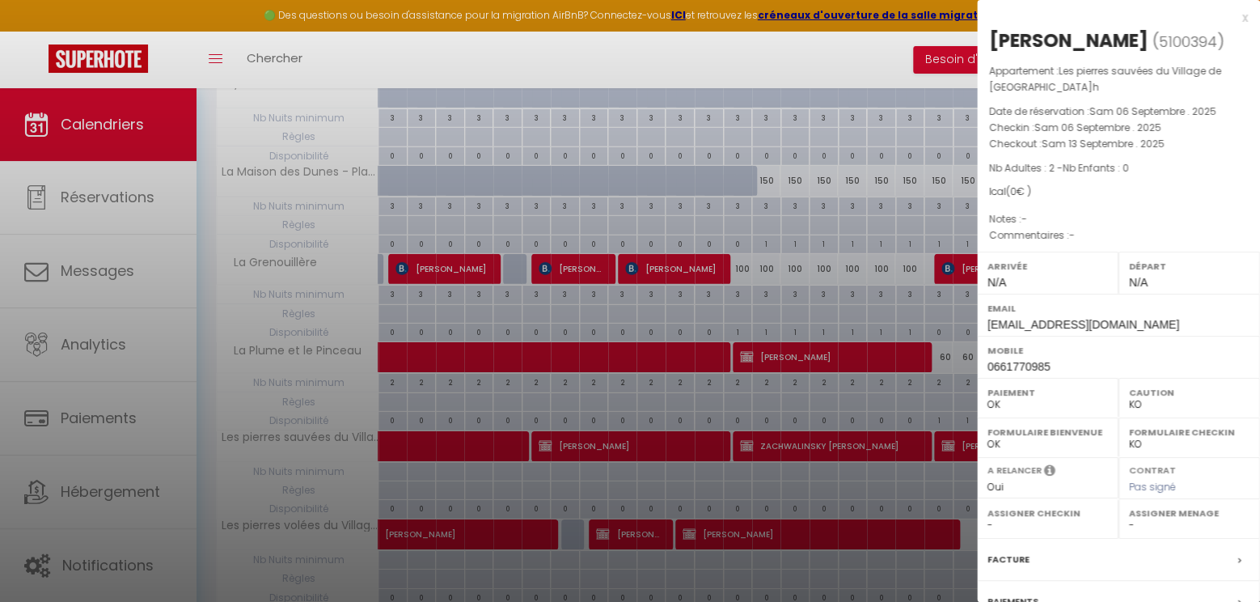
click at [1245, 17] on div "x" at bounding box center [1112, 17] width 271 height 19
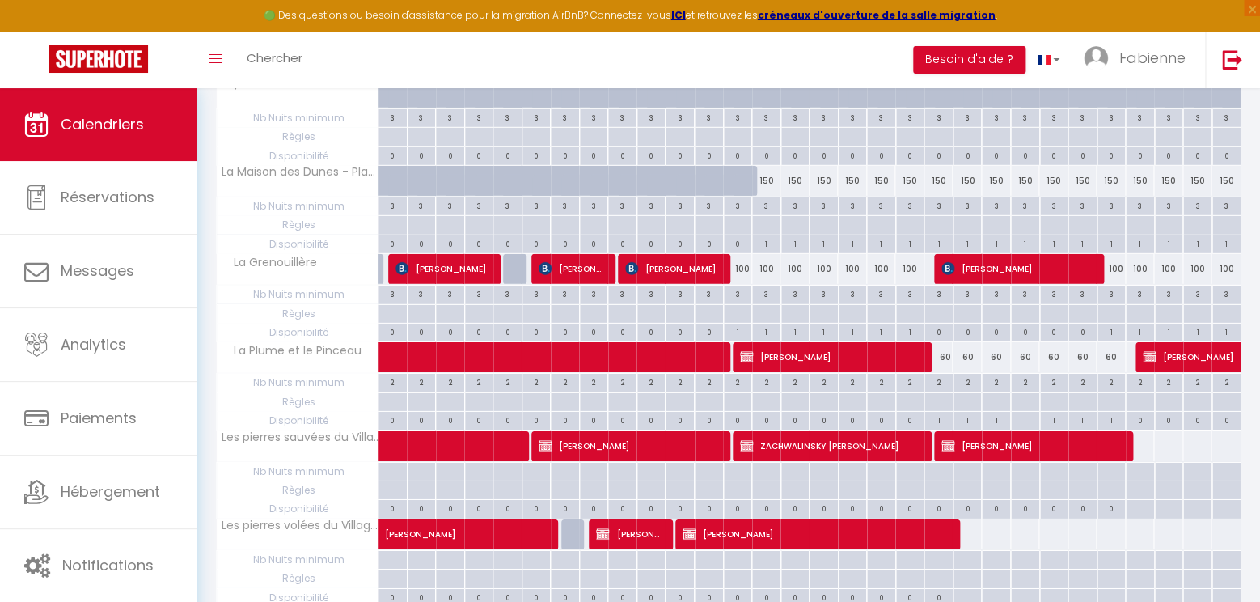
click at [807, 529] on span "[PERSON_NAME]" at bounding box center [818, 533] width 272 height 31
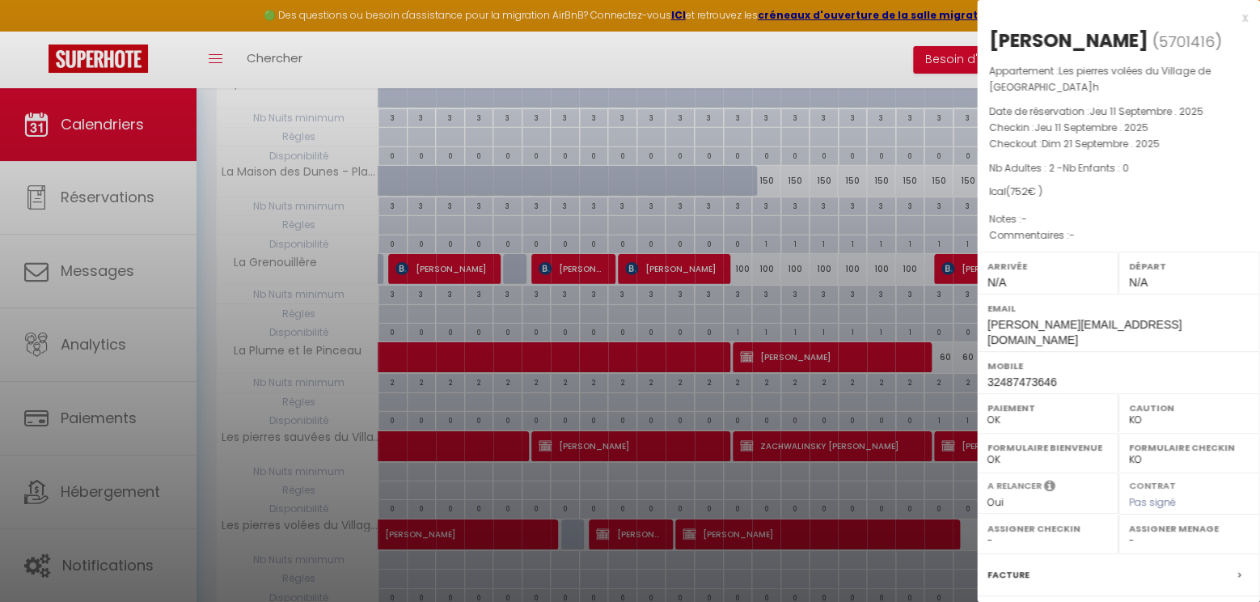
click at [1244, 20] on div "x" at bounding box center [1112, 17] width 271 height 19
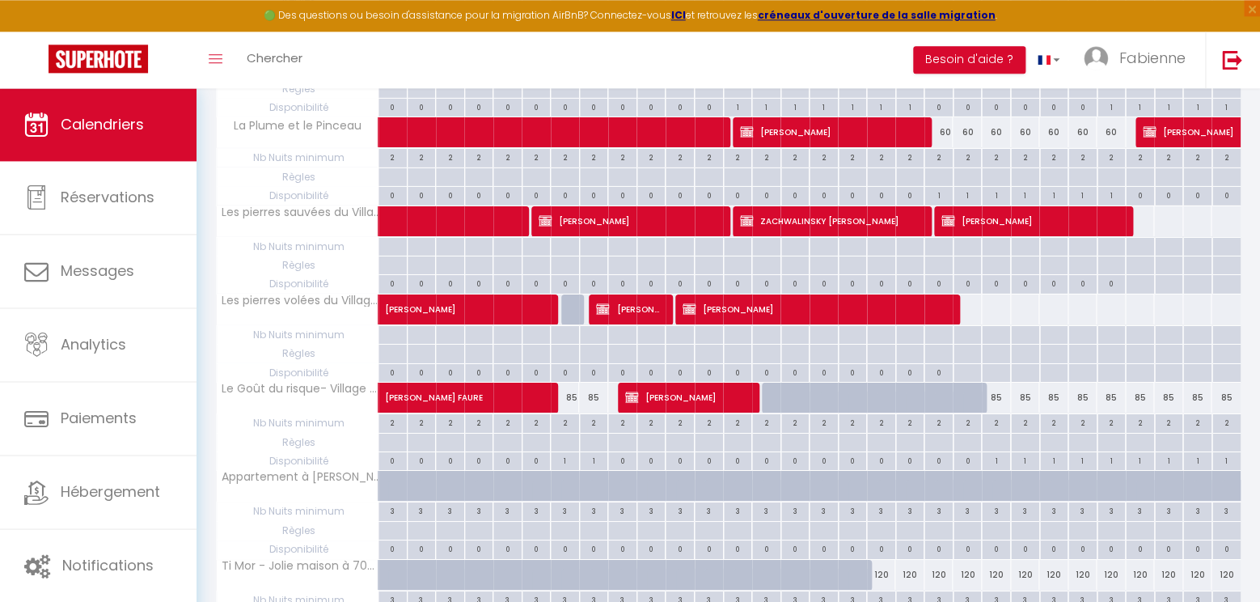
scroll to position [2135, 0]
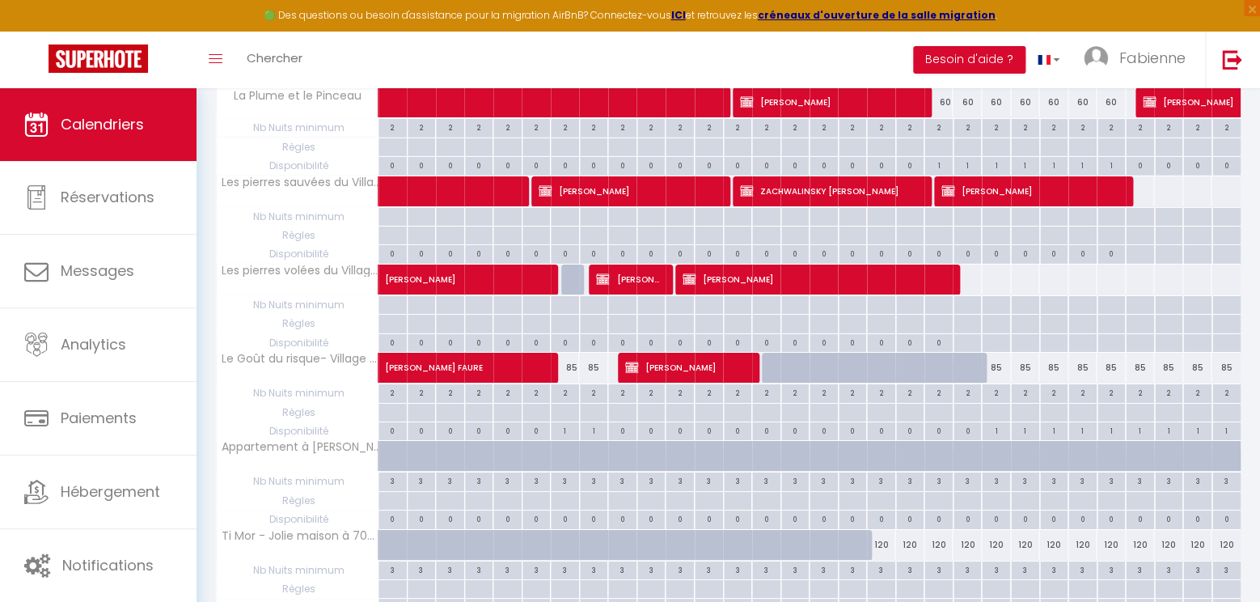
click at [709, 352] on span "[PERSON_NAME]" at bounding box center [688, 367] width 126 height 31
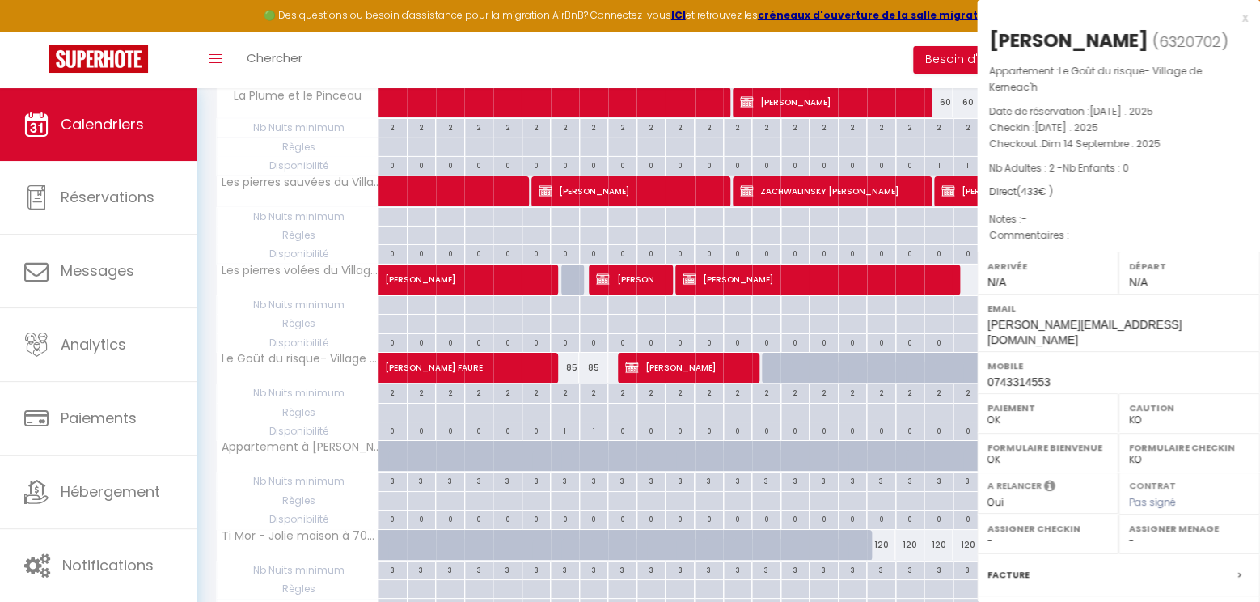
select select "18908"
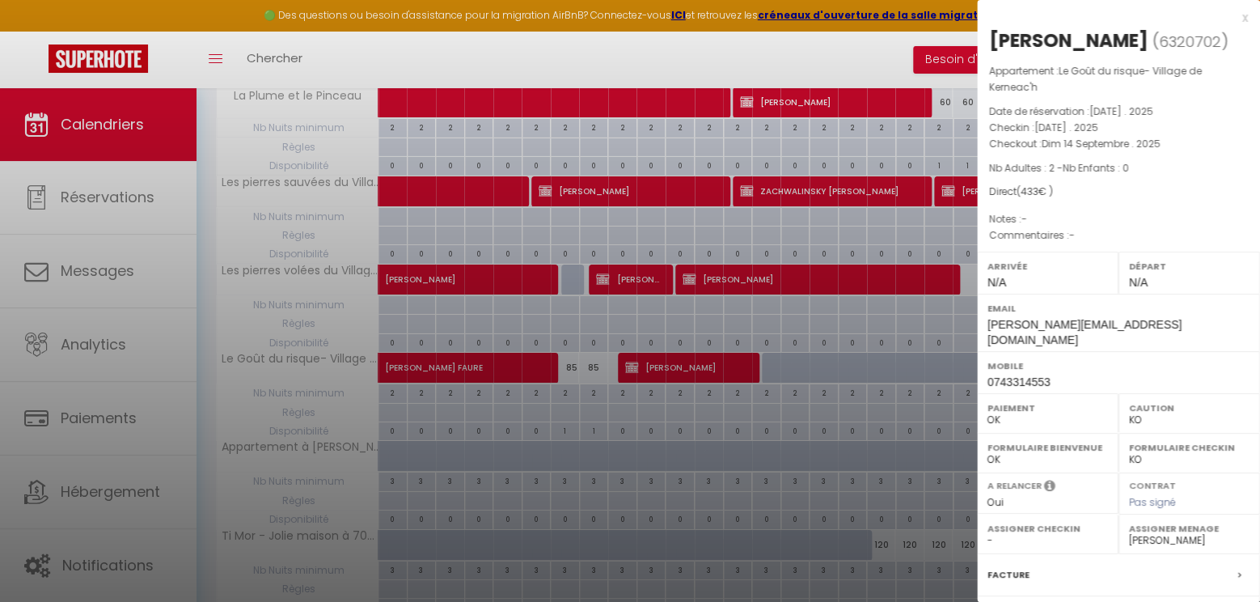
click at [1245, 20] on div "x" at bounding box center [1112, 17] width 271 height 19
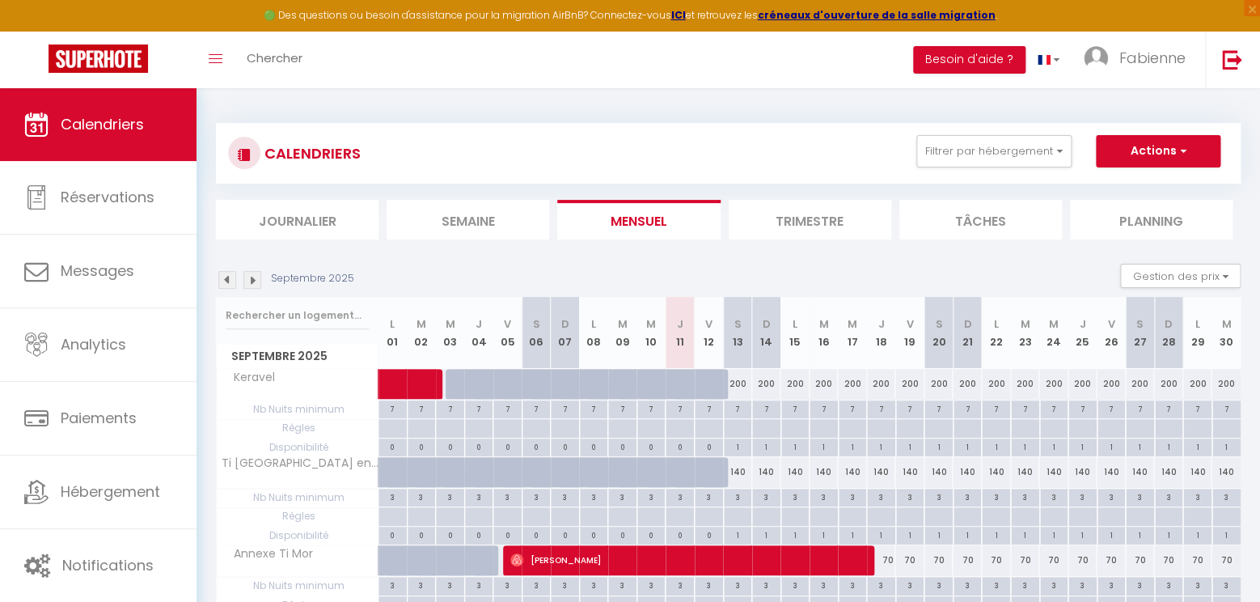
scroll to position [340, 0]
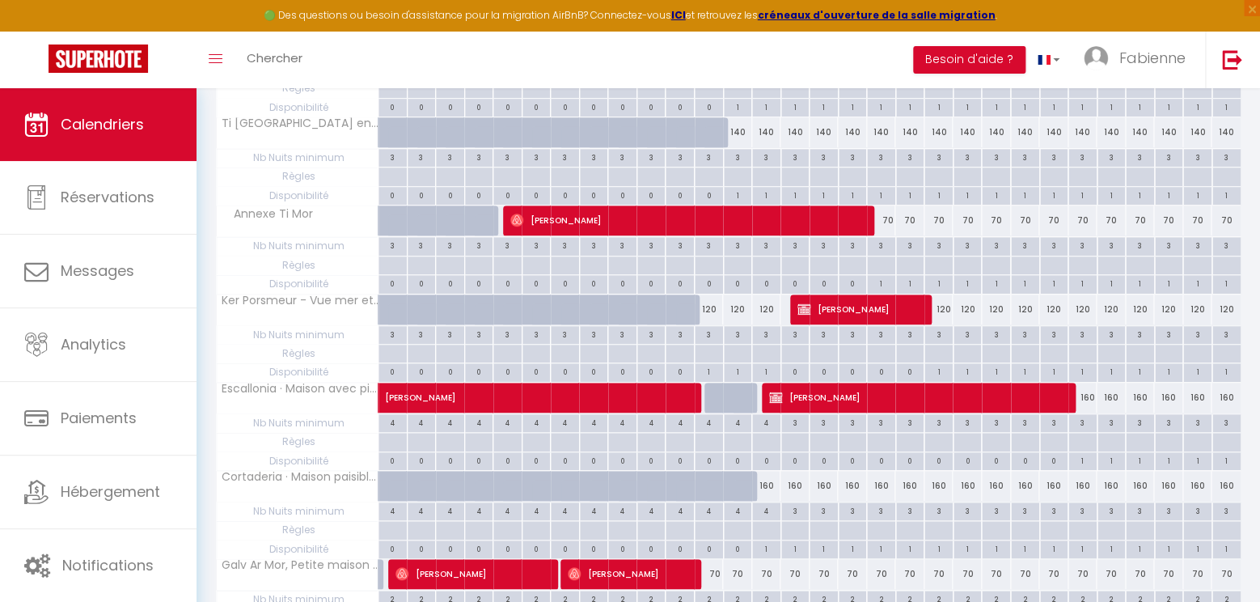
click at [863, 304] on span "[PERSON_NAME]" at bounding box center [860, 308] width 126 height 31
select select "1"
select select
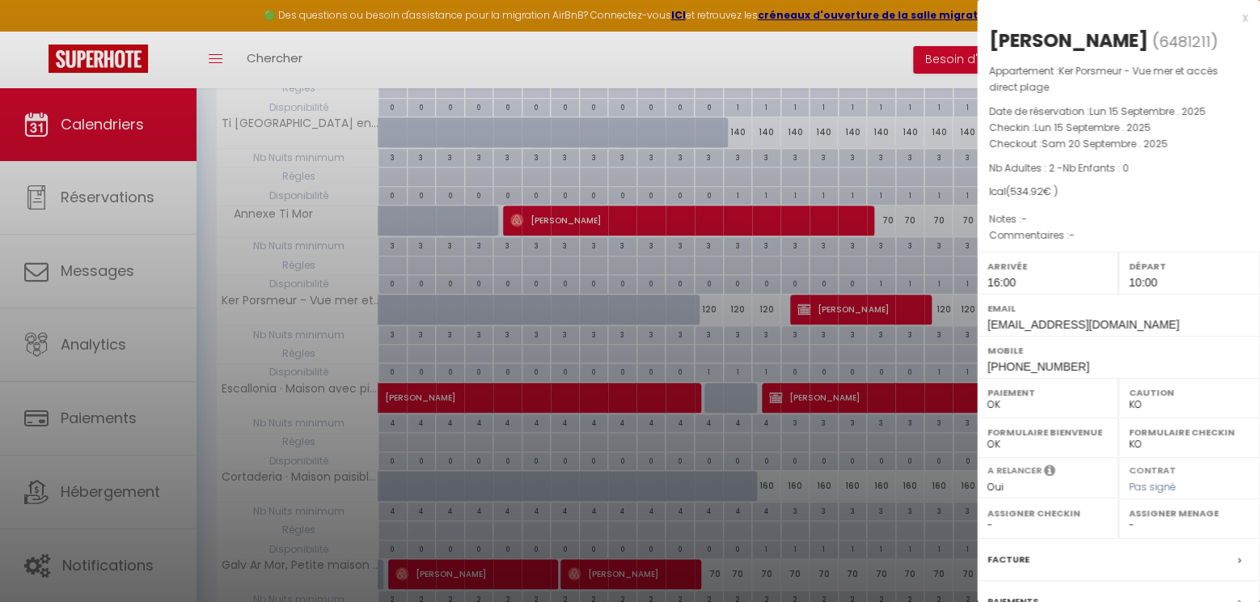
click at [1246, 16] on div "x" at bounding box center [1112, 17] width 271 height 19
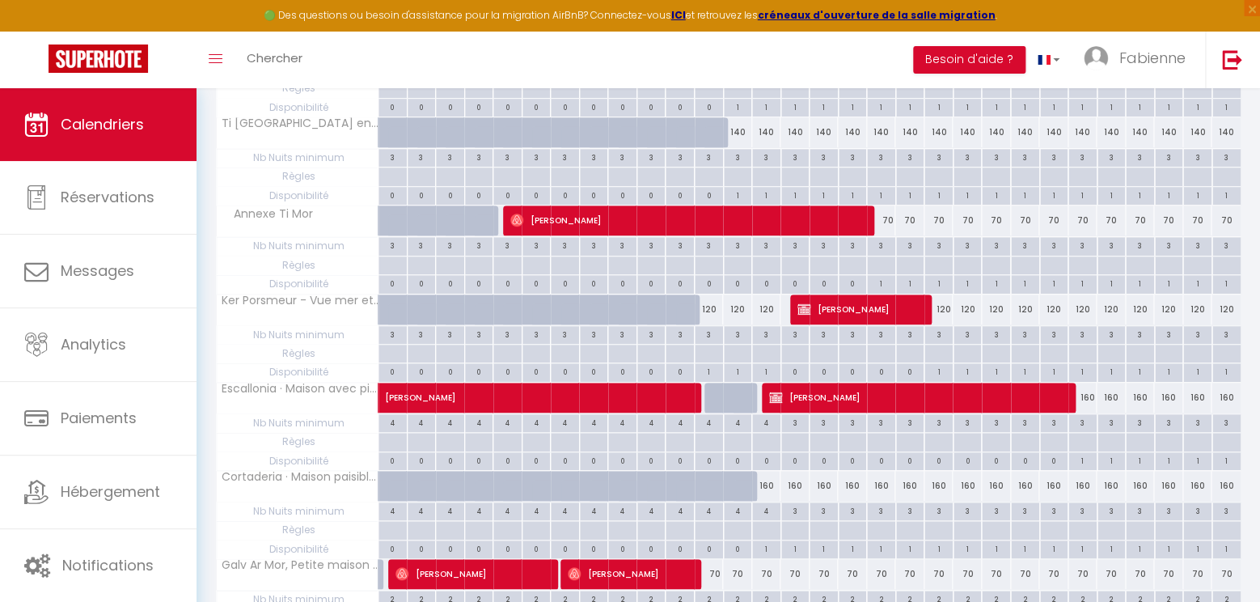
click at [838, 401] on span "[PERSON_NAME]" at bounding box center [919, 397] width 301 height 31
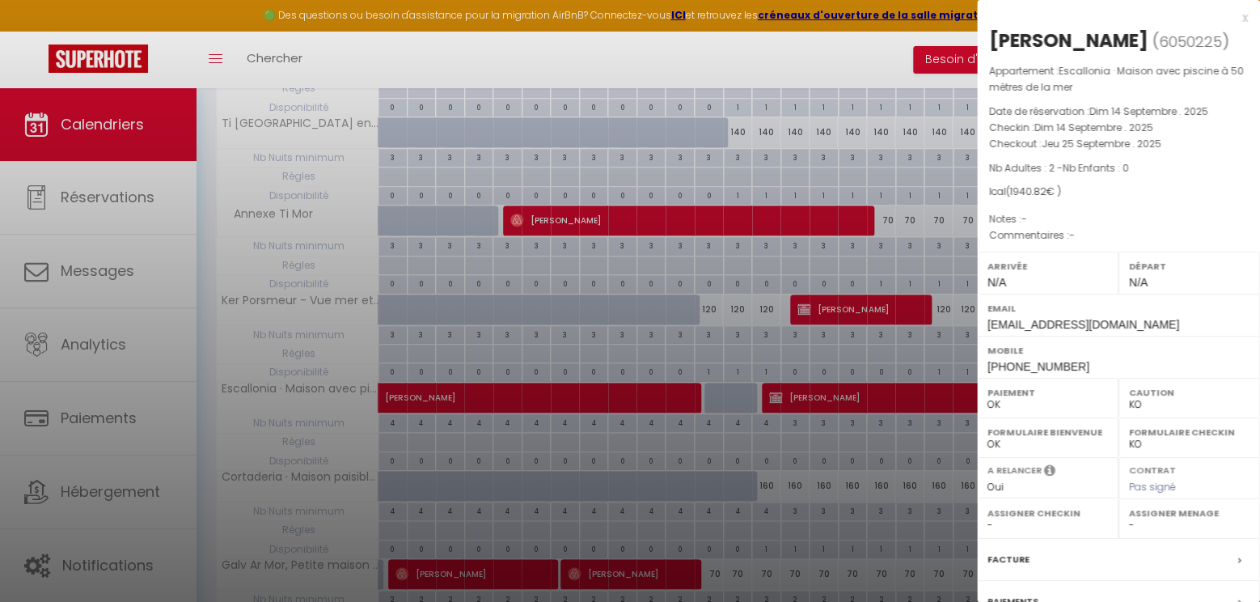
click at [1245, 15] on div "x" at bounding box center [1112, 17] width 271 height 19
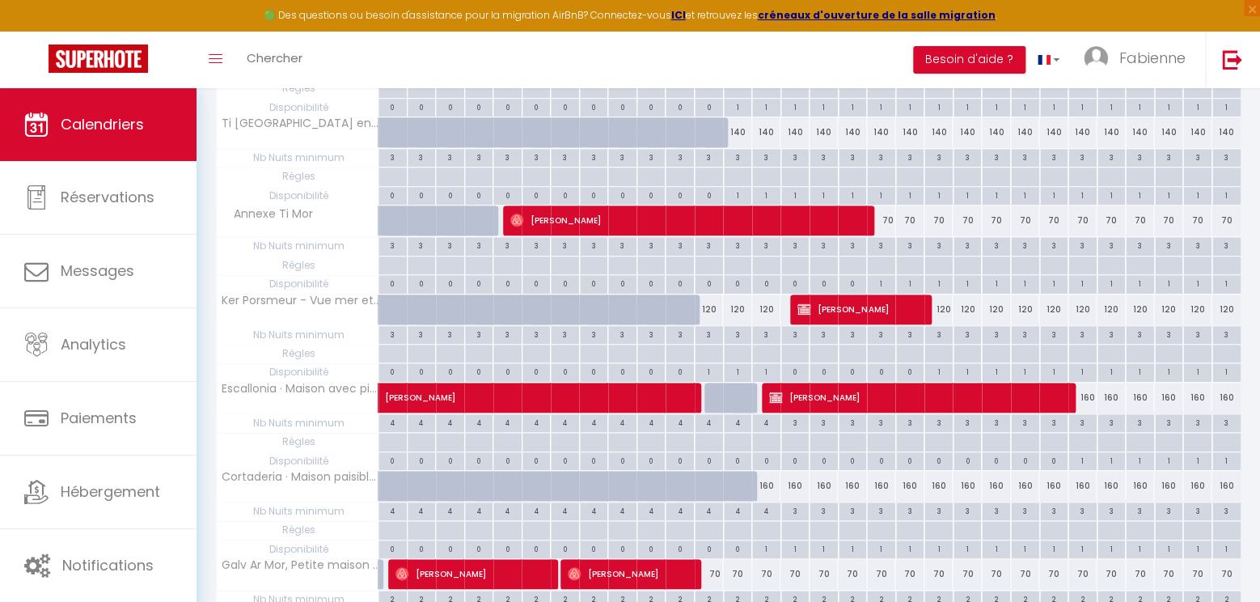
click at [1015, 397] on span "[PERSON_NAME]" at bounding box center [919, 397] width 301 height 31
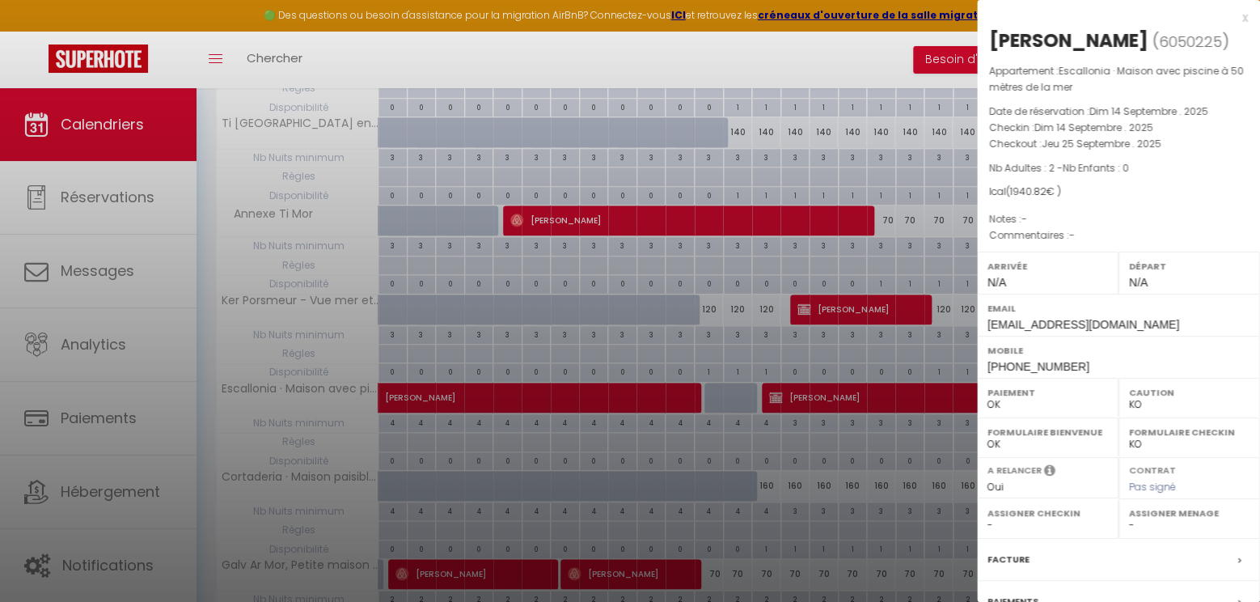
click at [1244, 17] on div "x" at bounding box center [1112, 17] width 271 height 19
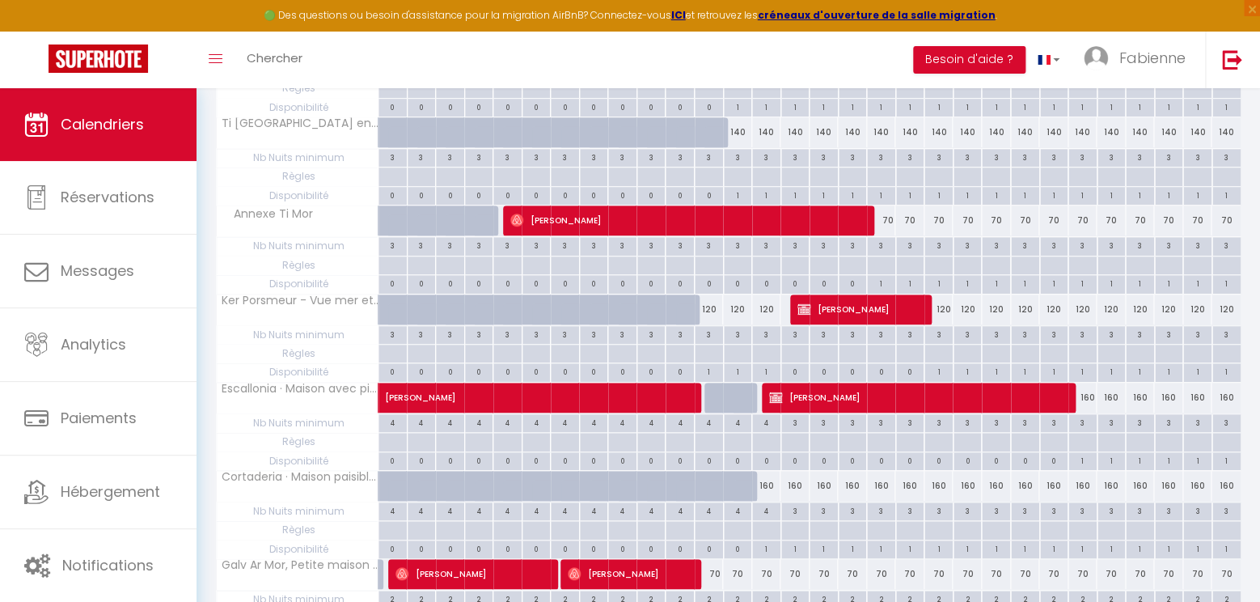
click at [886, 396] on span "[PERSON_NAME]" at bounding box center [919, 397] width 301 height 31
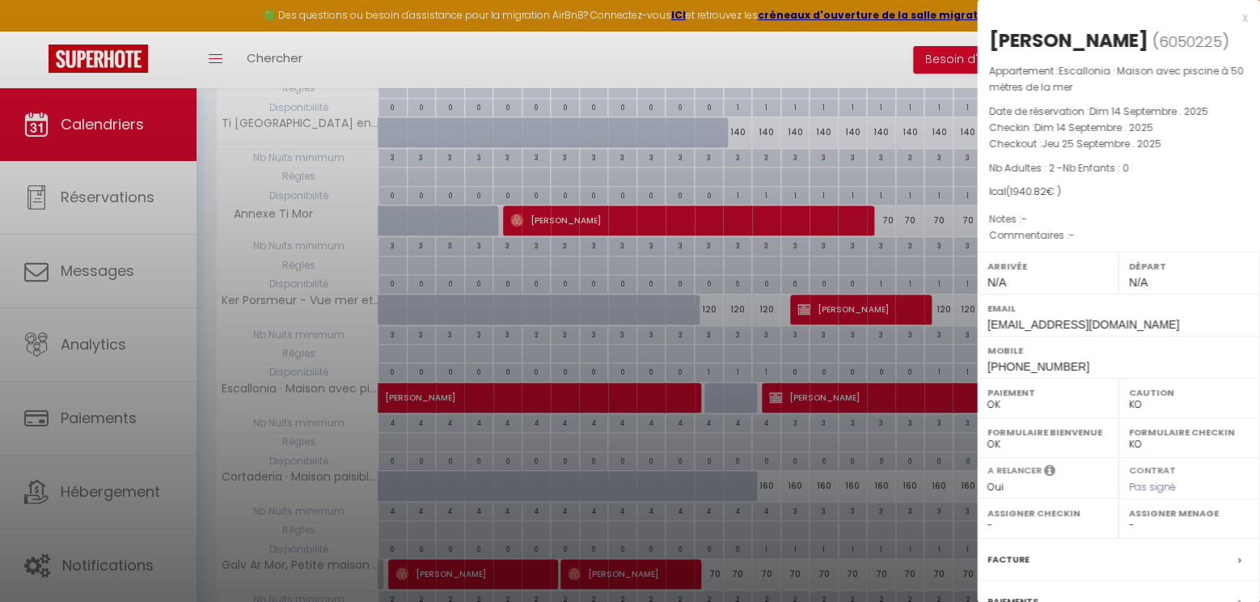
click at [1244, 15] on div "x" at bounding box center [1112, 17] width 271 height 19
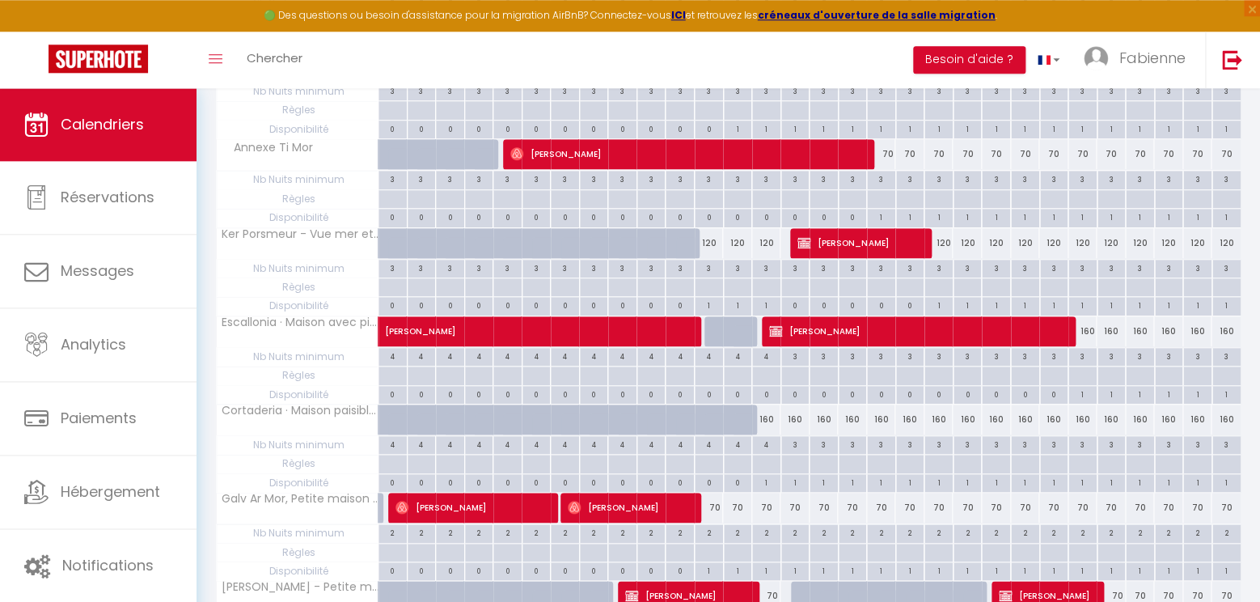
scroll to position [509, 0]
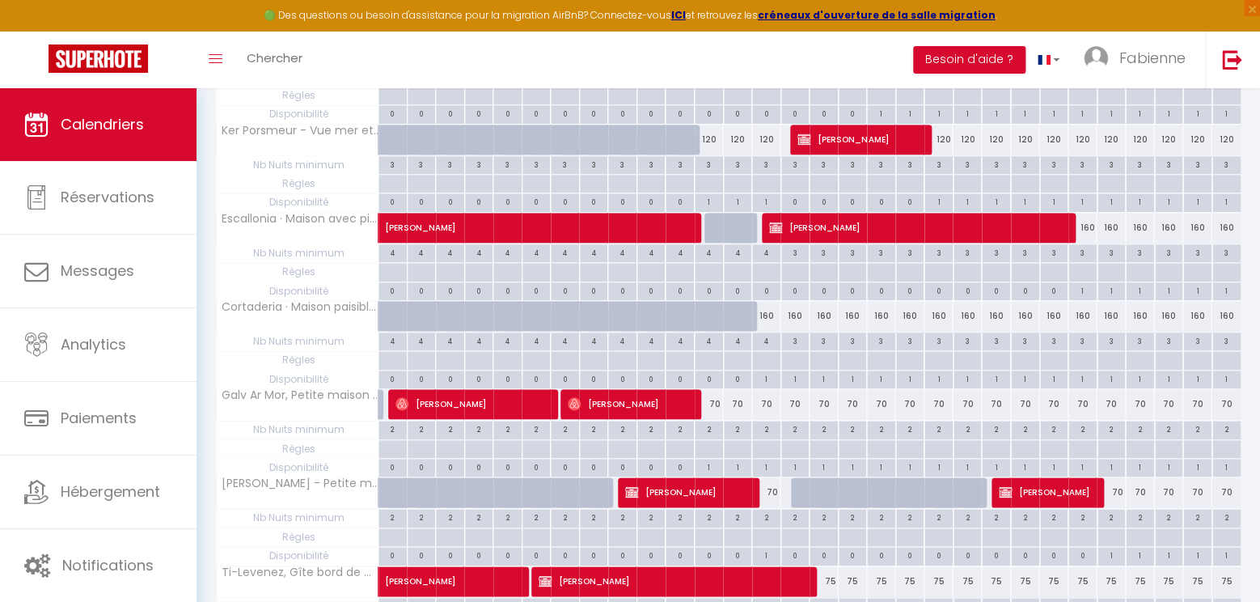
click at [1066, 488] on span "[PERSON_NAME]" at bounding box center [1047, 491] width 97 height 31
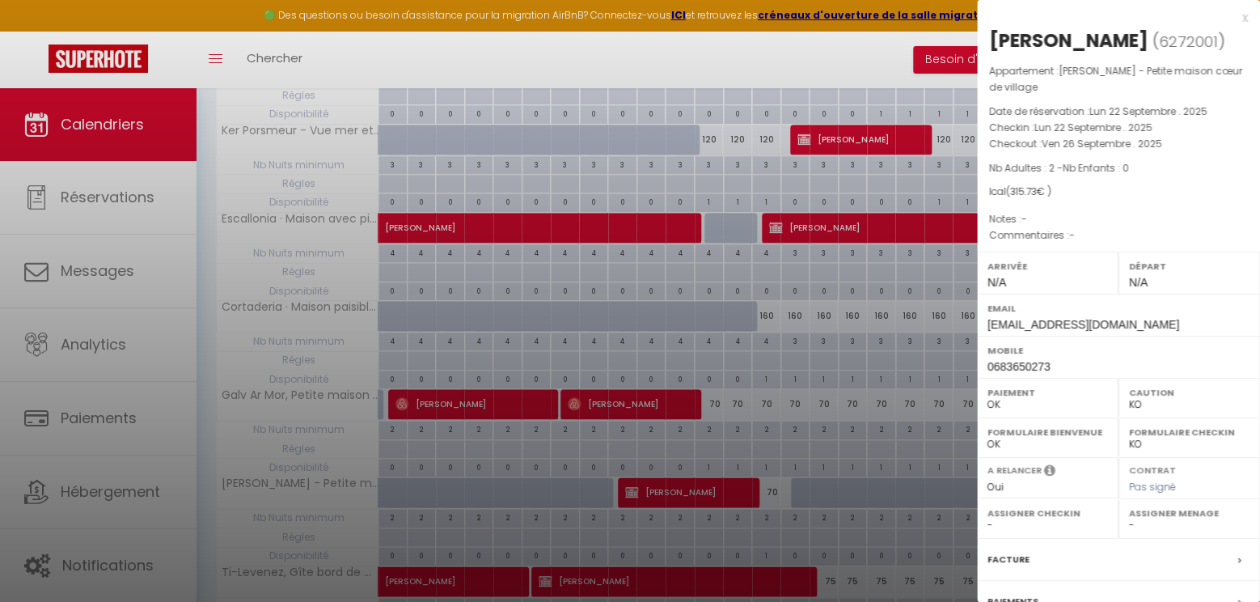
click at [1248, 19] on div "x [PERSON_NAME] ( 6272001 ) Appartement : [PERSON_NAME] - Petite maison cœur de…" at bounding box center [1118, 385] width 283 height 770
click at [1244, 22] on div "x" at bounding box center [1112, 17] width 271 height 19
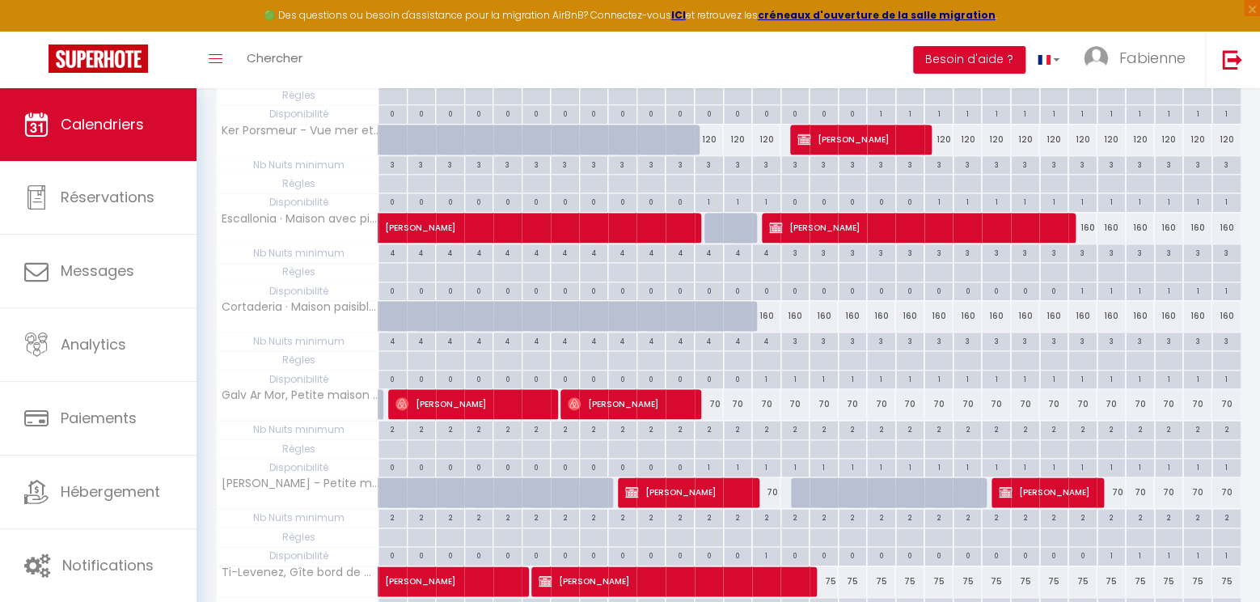
click at [1080, 488] on span "[PERSON_NAME]" at bounding box center [1047, 491] width 97 height 31
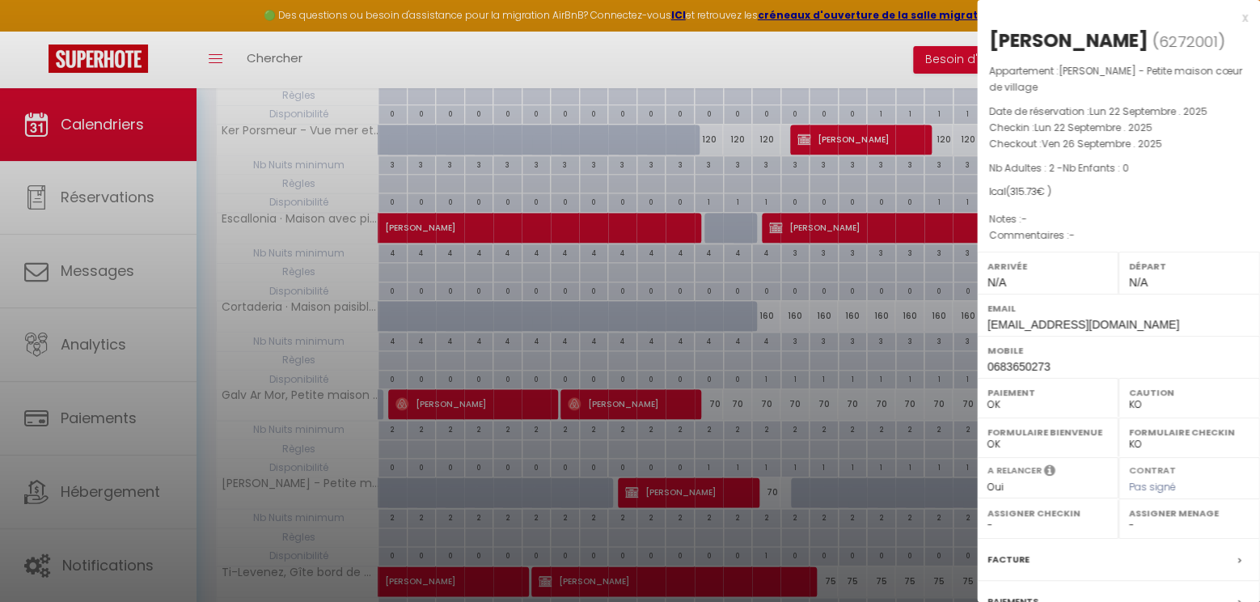
click at [1241, 19] on div "x" at bounding box center [1112, 17] width 271 height 19
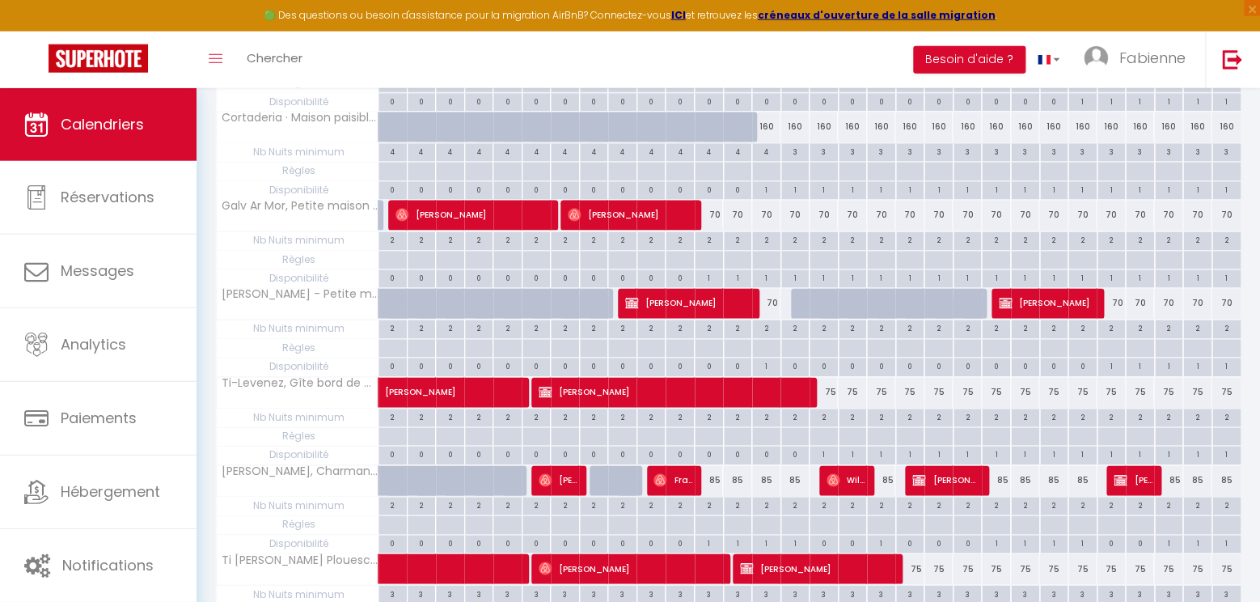
scroll to position [764, 0]
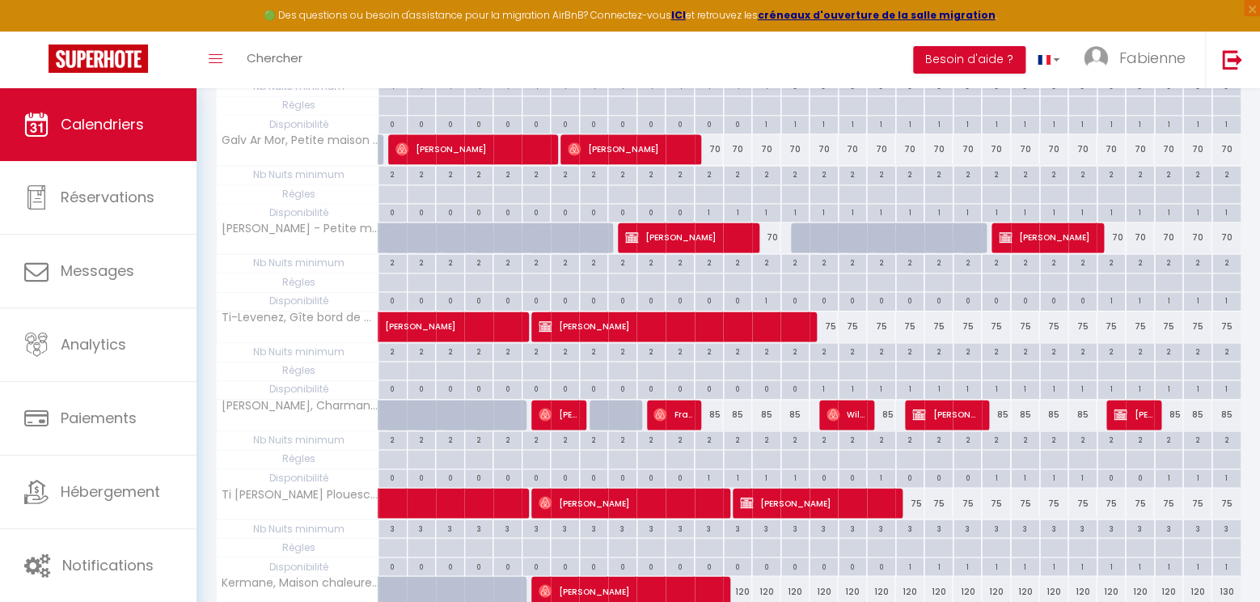
click at [851, 504] on span "[PERSON_NAME]" at bounding box center [817, 502] width 155 height 31
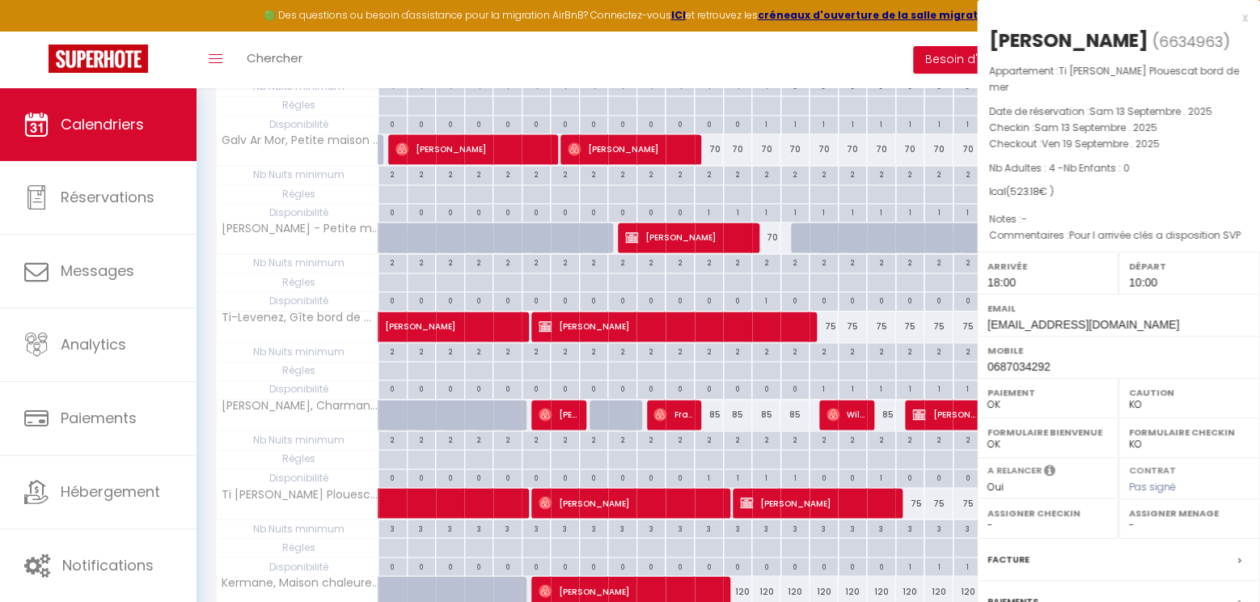
select select "1"
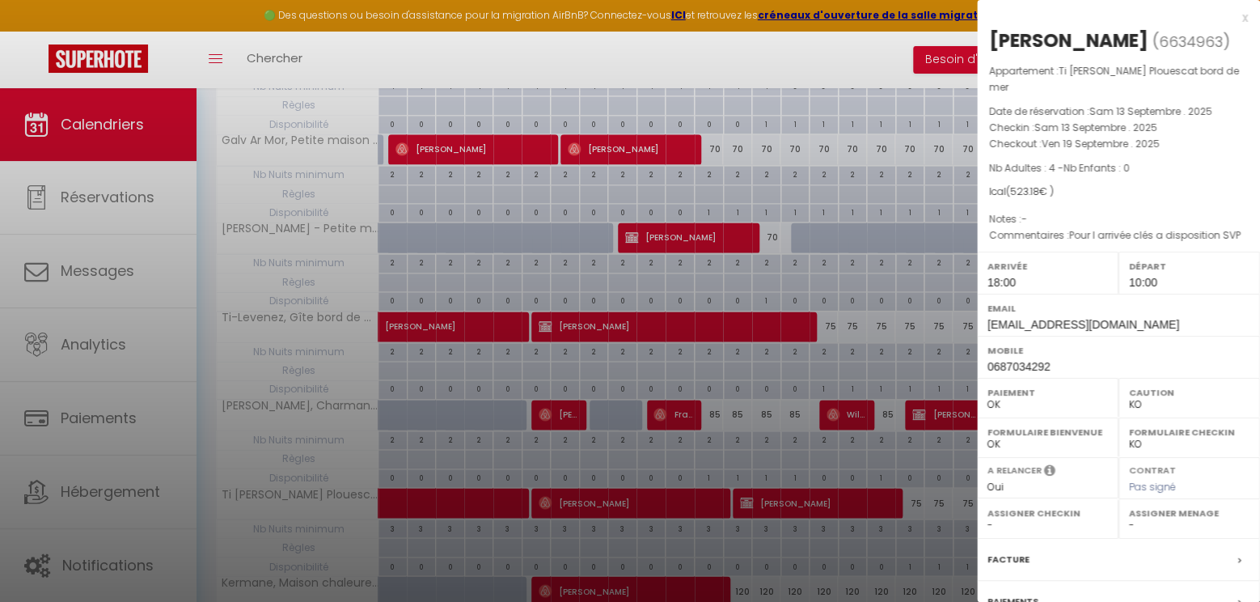
click at [1244, 19] on div "x" at bounding box center [1112, 17] width 271 height 19
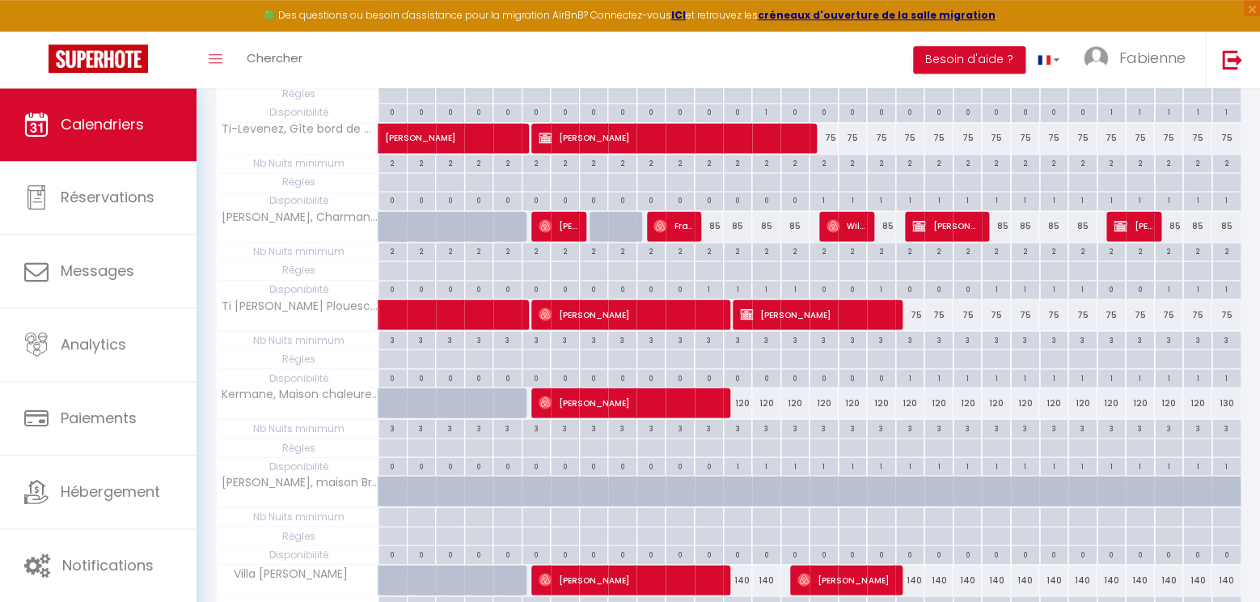
scroll to position [1019, 0]
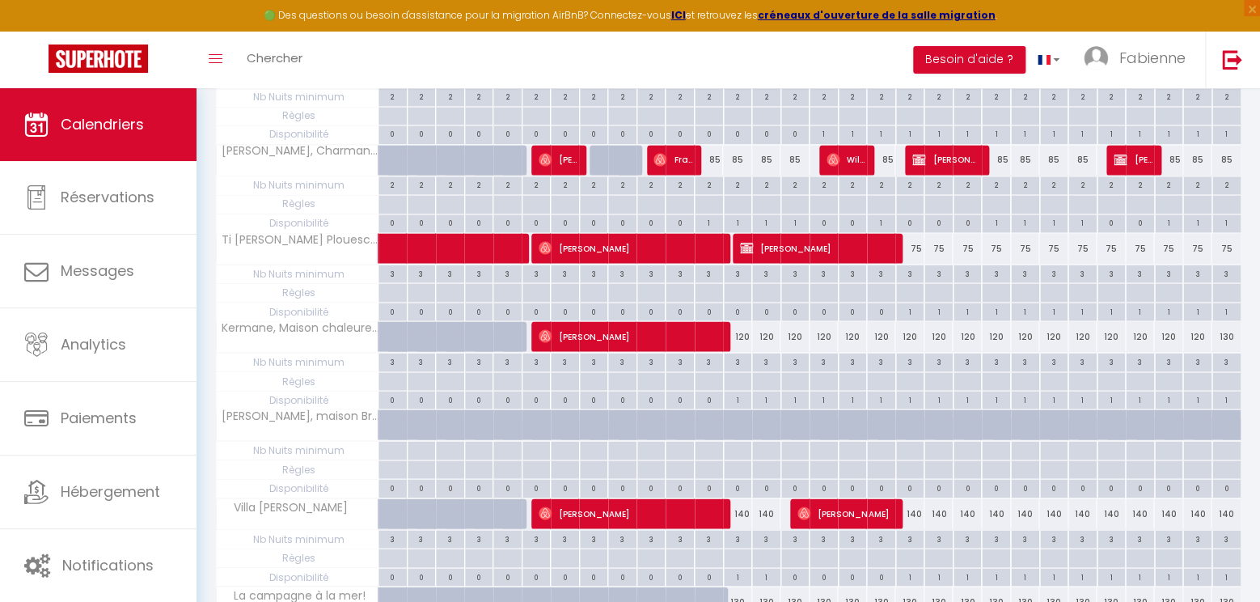
click at [889, 509] on span "[PERSON_NAME]" at bounding box center [845, 512] width 97 height 31
select select "OK"
select select "18908"
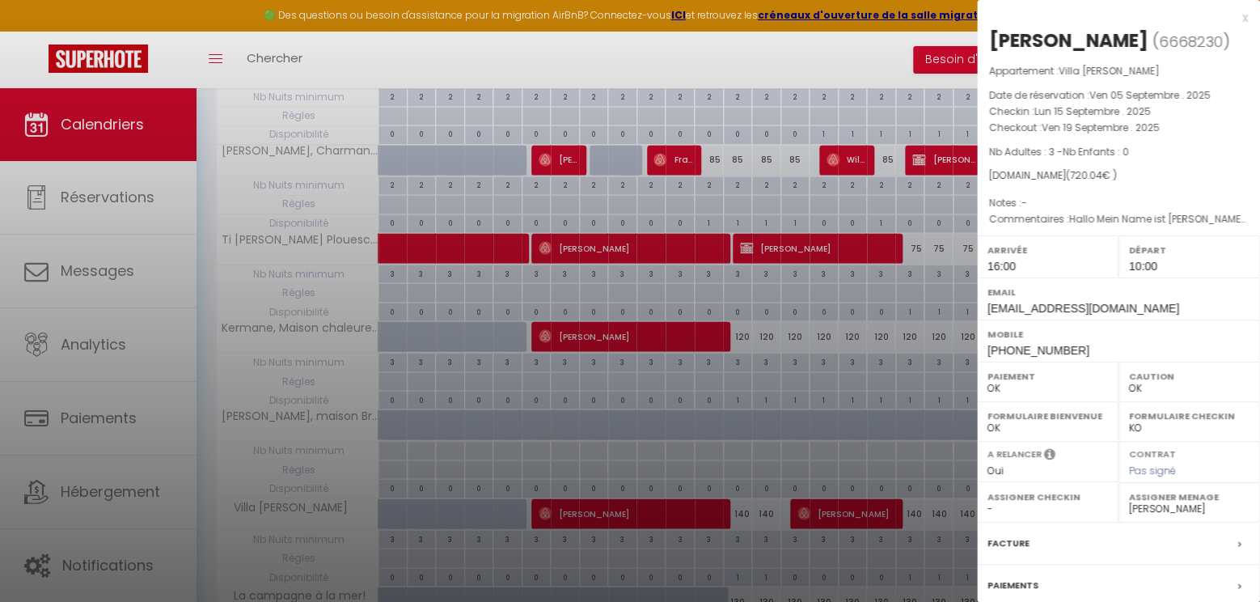
click at [1245, 18] on div "x" at bounding box center [1112, 17] width 271 height 19
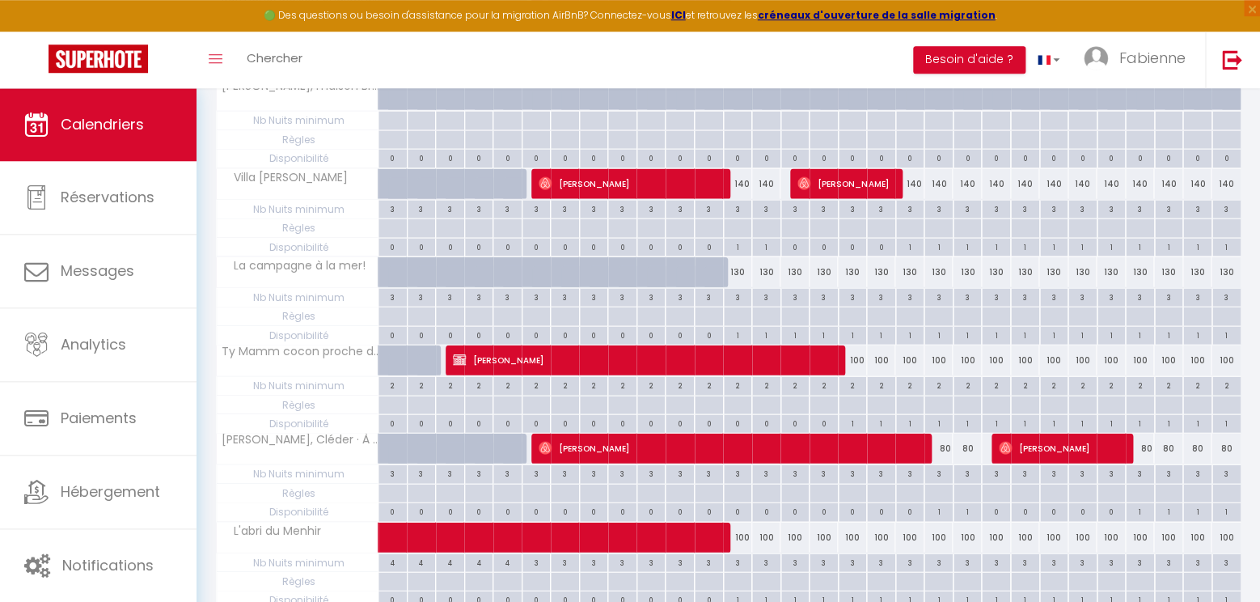
scroll to position [1358, 0]
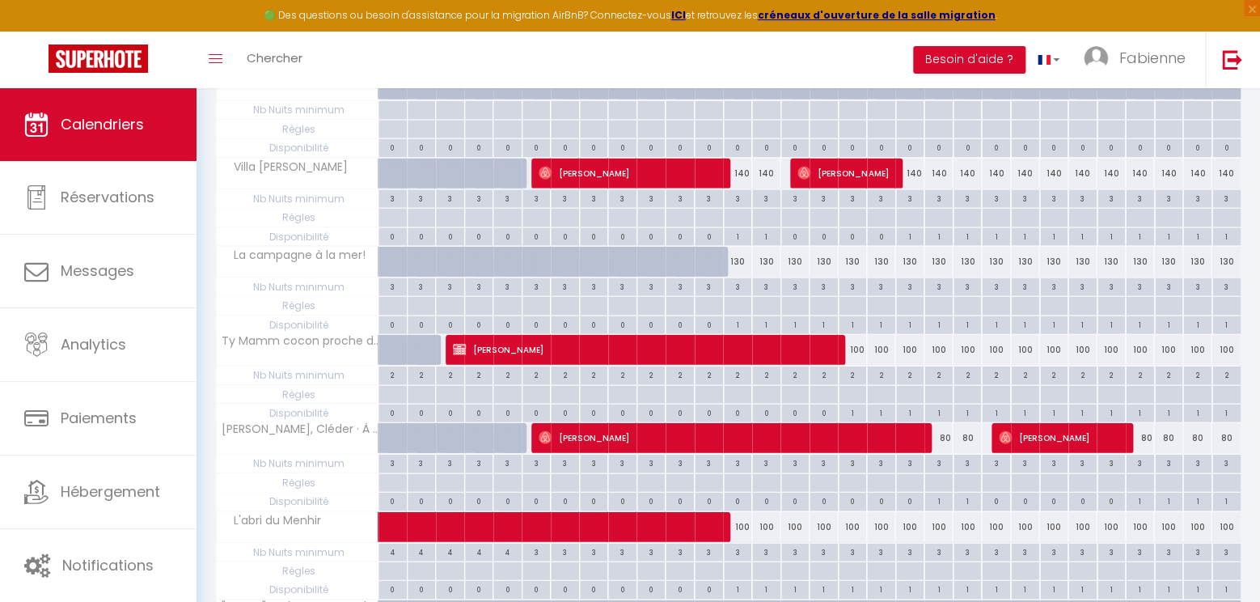
click at [800, 334] on span "[PERSON_NAME]" at bounding box center [647, 349] width 388 height 31
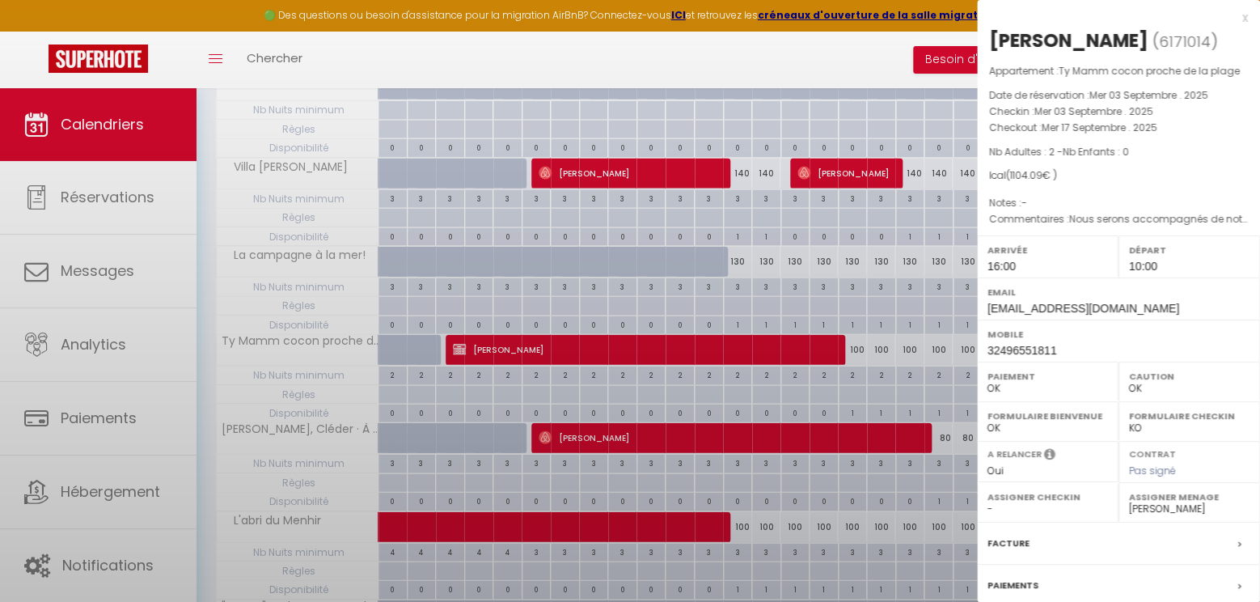
select select "KO"
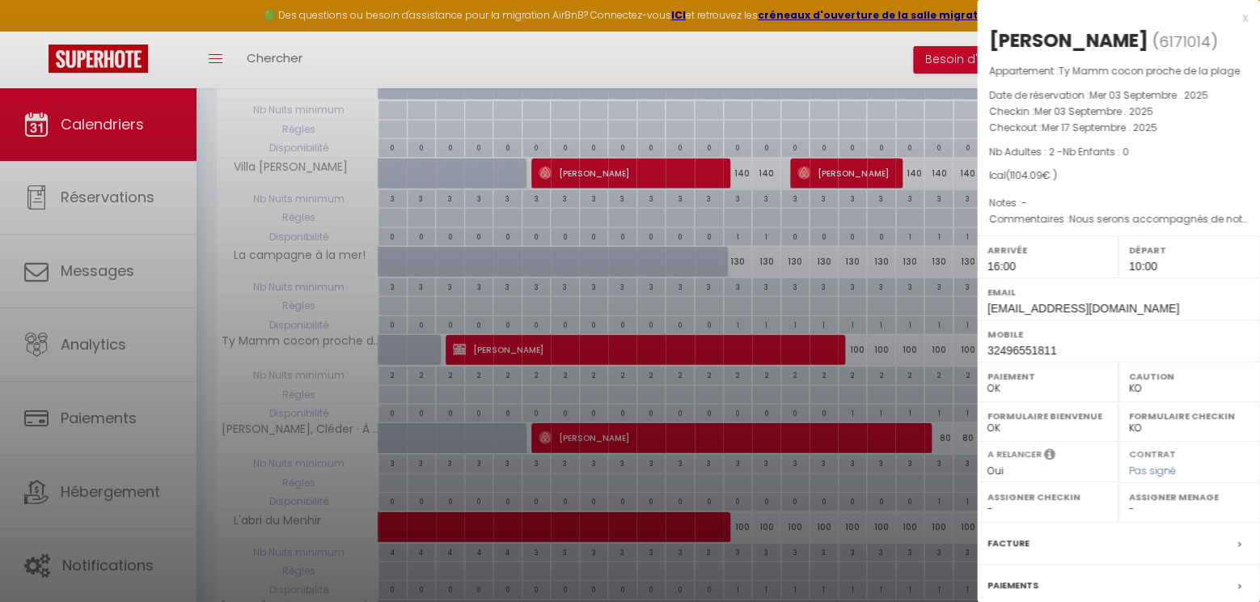
click at [1244, 18] on div "x" at bounding box center [1112, 17] width 271 height 19
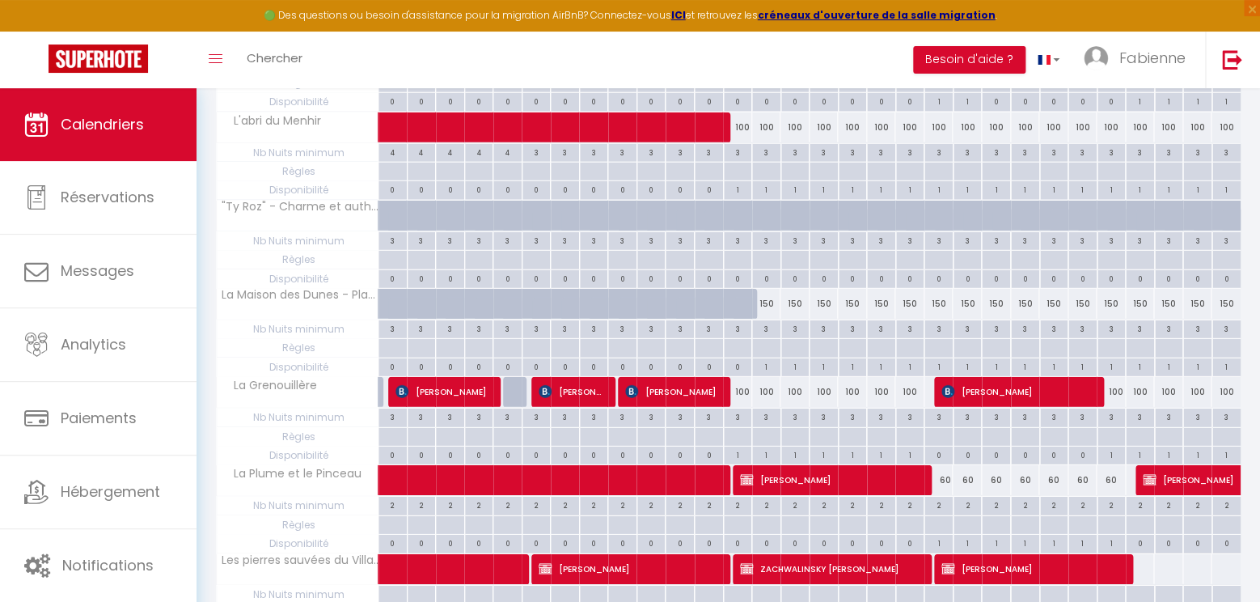
scroll to position [1783, 0]
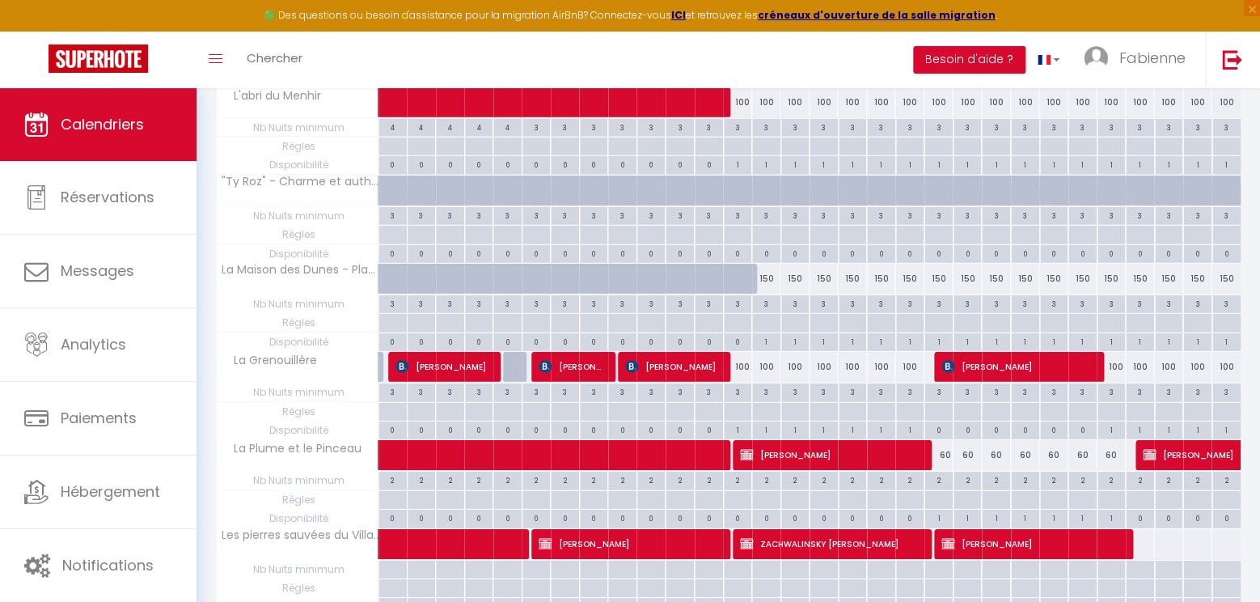
click at [887, 446] on span "[PERSON_NAME]" at bounding box center [832, 454] width 184 height 31
select select "18908"
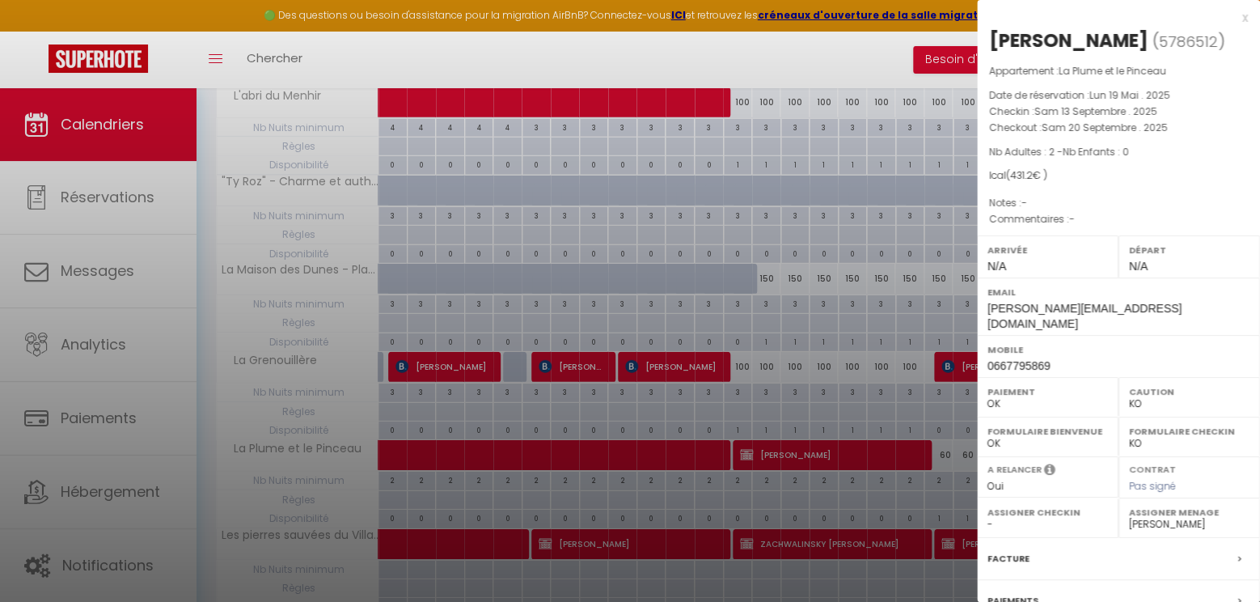
click at [1243, 15] on div "x" at bounding box center [1112, 17] width 271 height 19
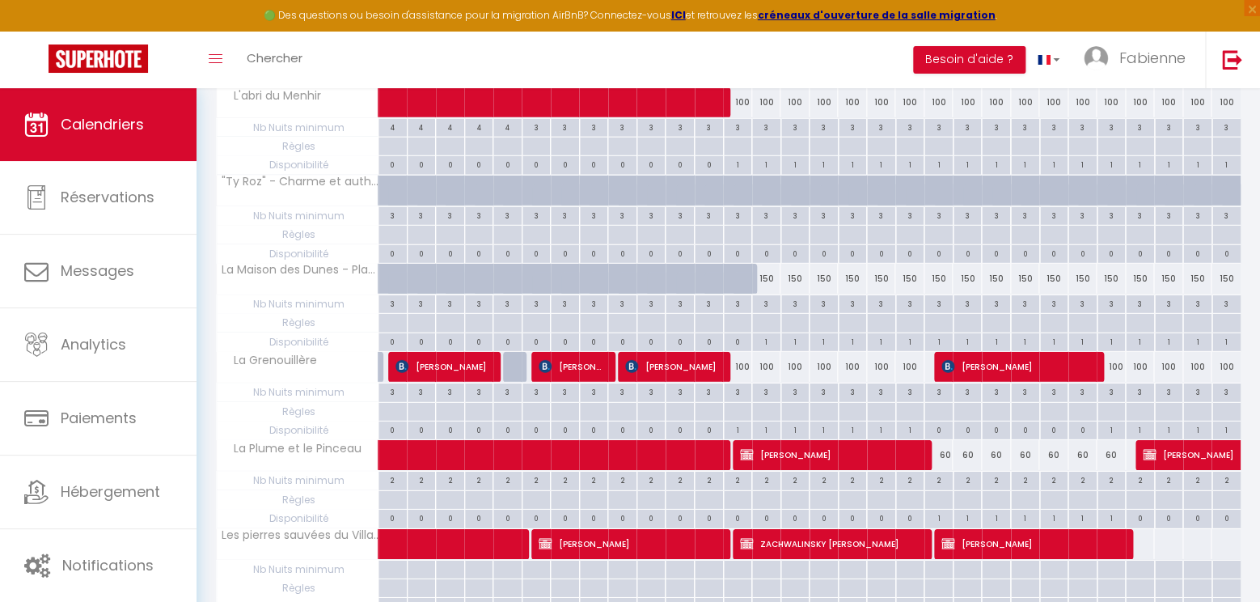
click at [918, 528] on span "ZACHWALINSKY [PERSON_NAME]" at bounding box center [832, 543] width 184 height 31
select select
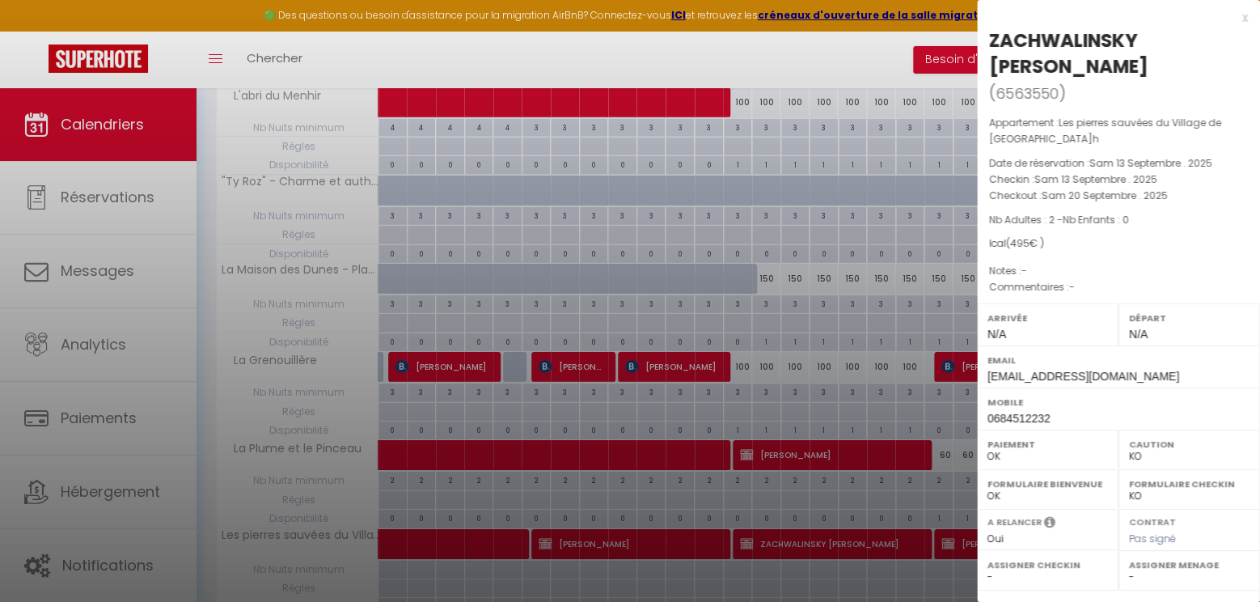
click at [1244, 23] on div "x" at bounding box center [1112, 17] width 271 height 19
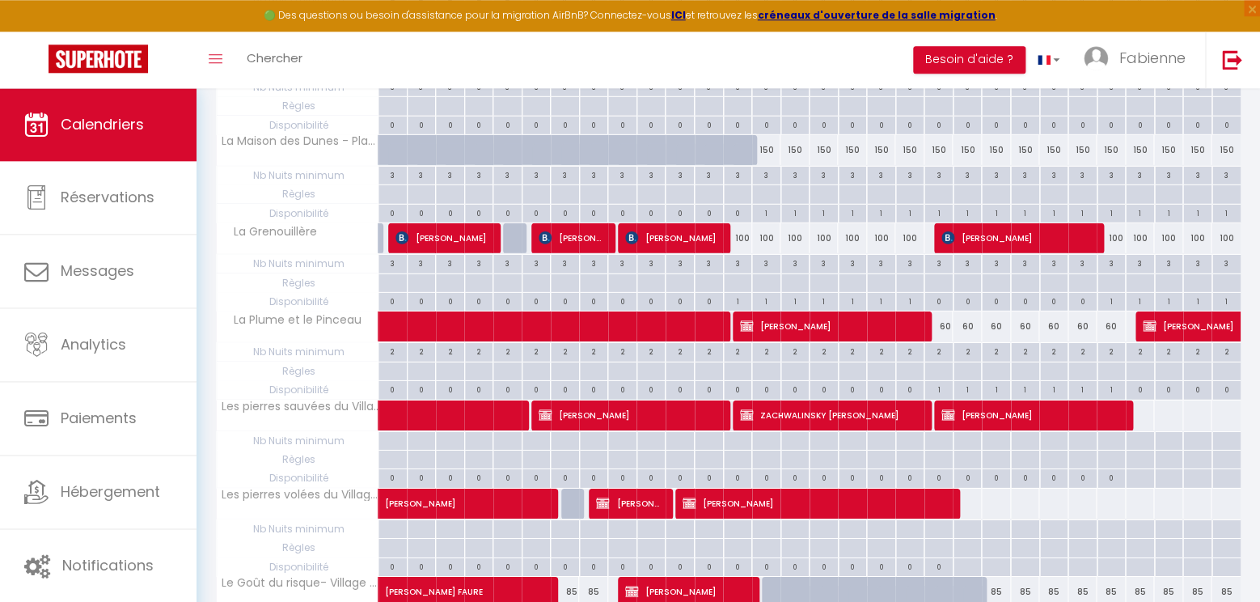
scroll to position [1953, 0]
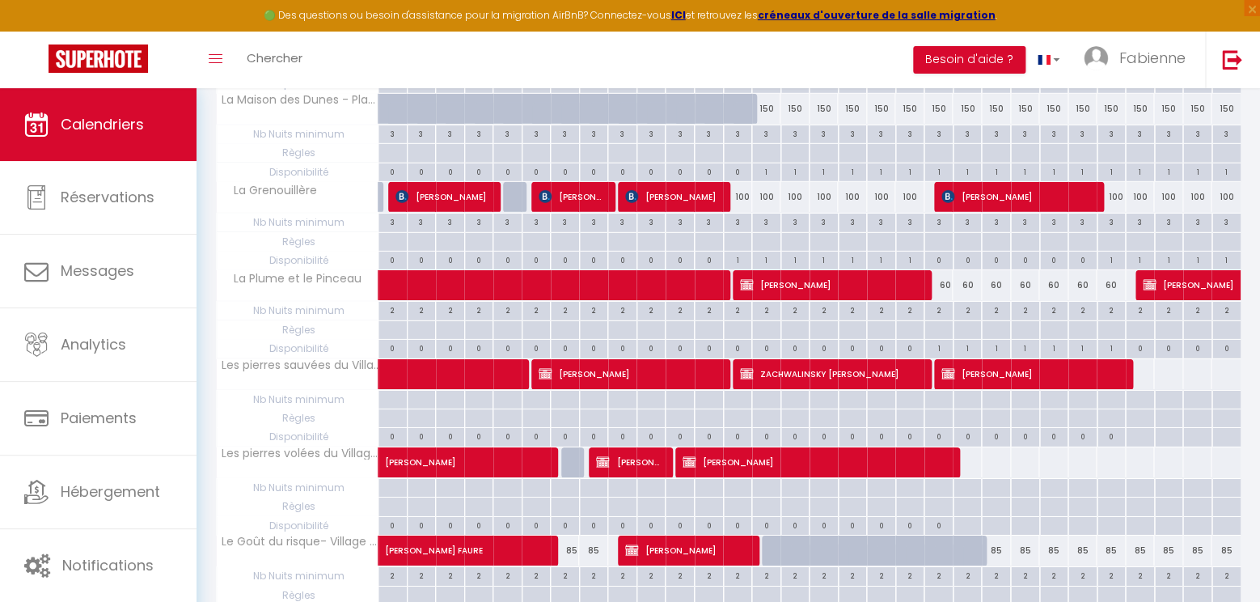
click at [931, 451] on span "[PERSON_NAME]" at bounding box center [818, 461] width 272 height 31
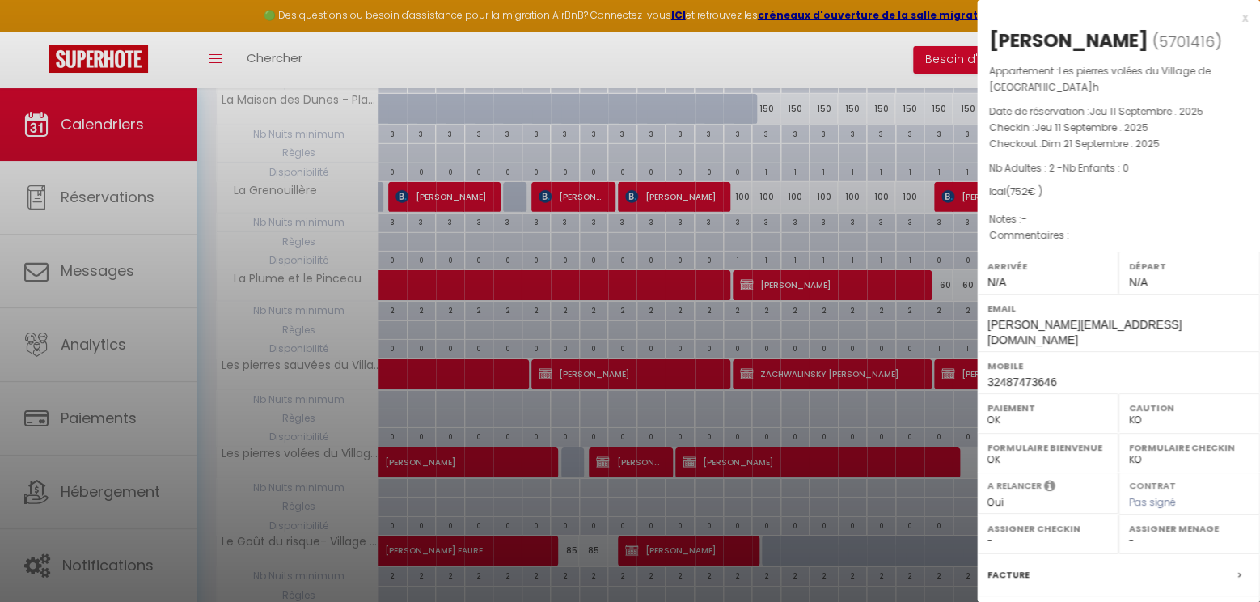
click at [1246, 22] on div "x" at bounding box center [1112, 17] width 271 height 19
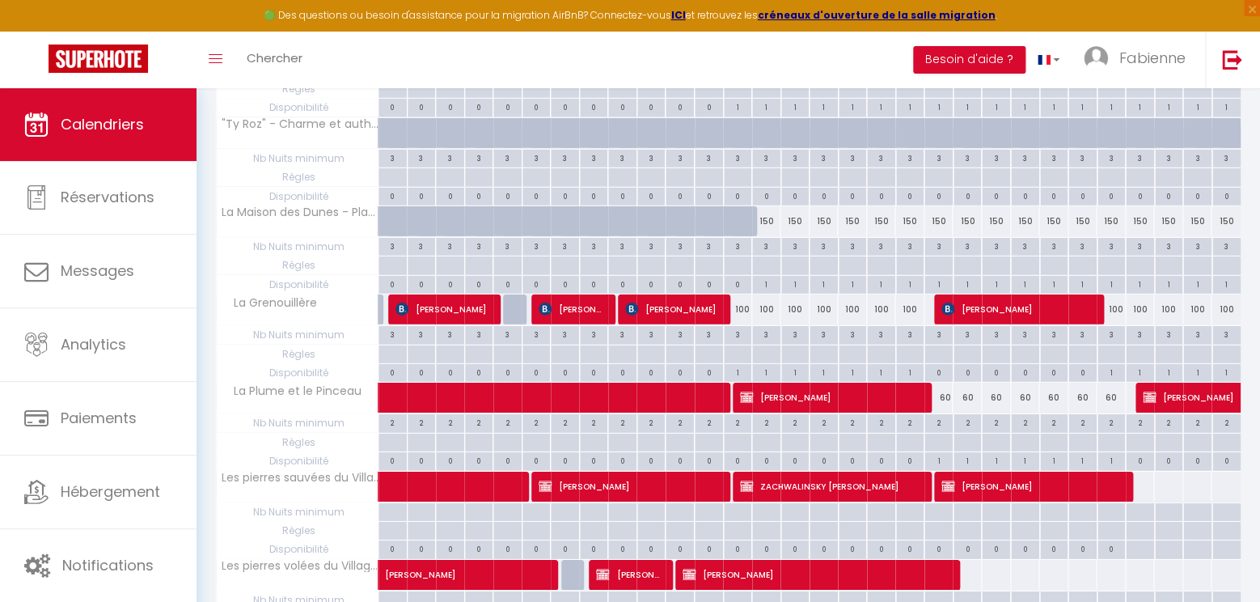
scroll to position [1862, 0]
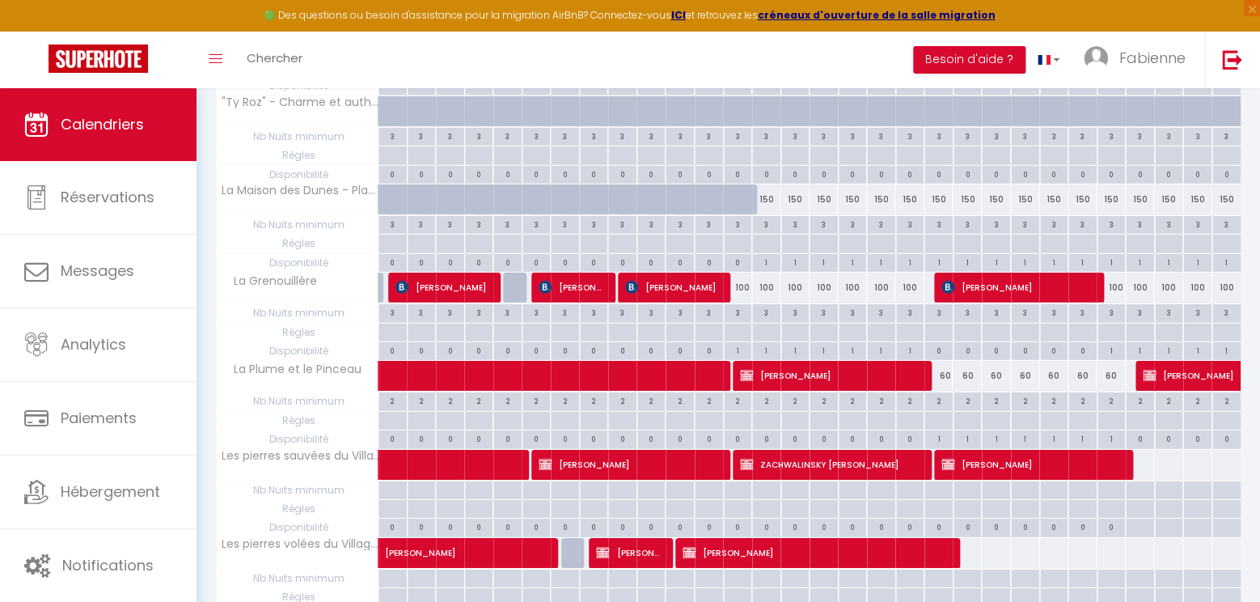
click at [1066, 456] on span "[PERSON_NAME]" at bounding box center [1033, 464] width 184 height 31
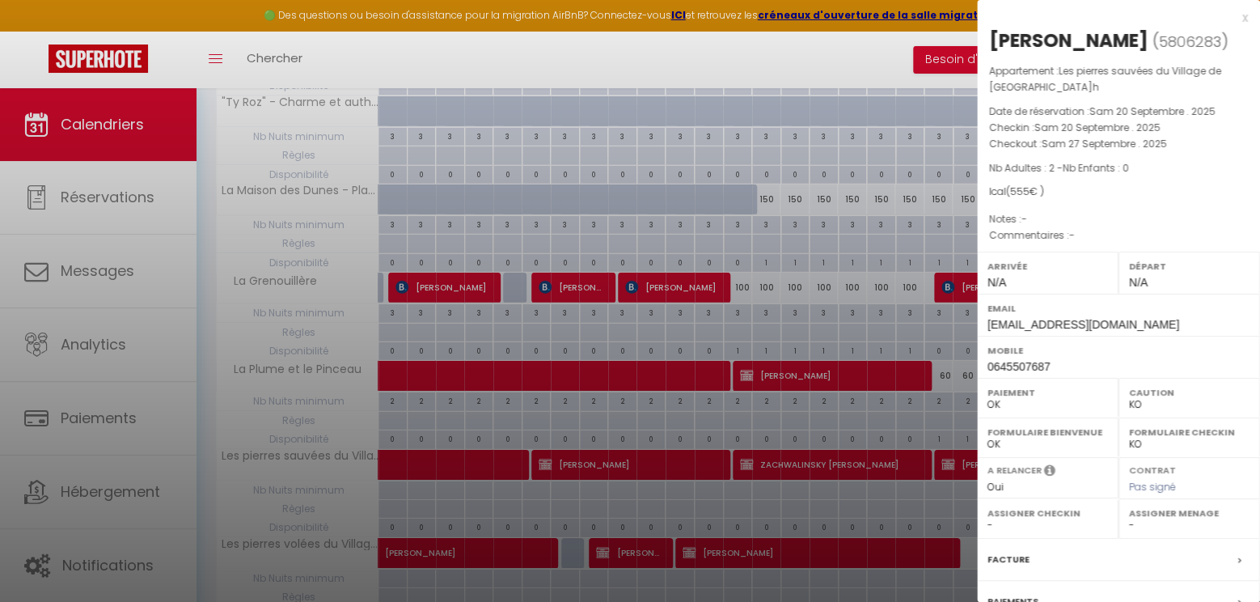
click at [1248, 21] on div "x [PERSON_NAME] ( 5806283 ) Appartement : Les pierres sauvées du Village de Ker…" at bounding box center [1118, 385] width 283 height 770
click at [1248, 16] on div "x [PERSON_NAME] ( 5806283 ) Appartement : Les pierres sauvées du Village de Ker…" at bounding box center [1118, 385] width 283 height 770
click at [1241, 19] on div "x" at bounding box center [1112, 17] width 271 height 19
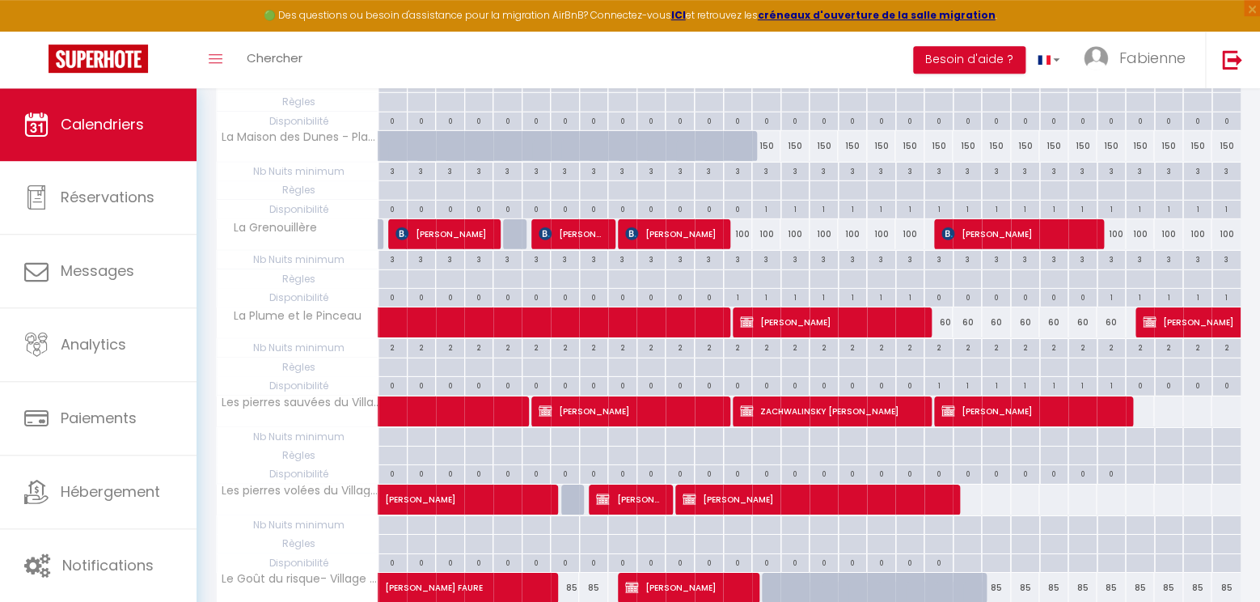
scroll to position [1947, 0]
